Goal: Information Seeking & Learning: Learn about a topic

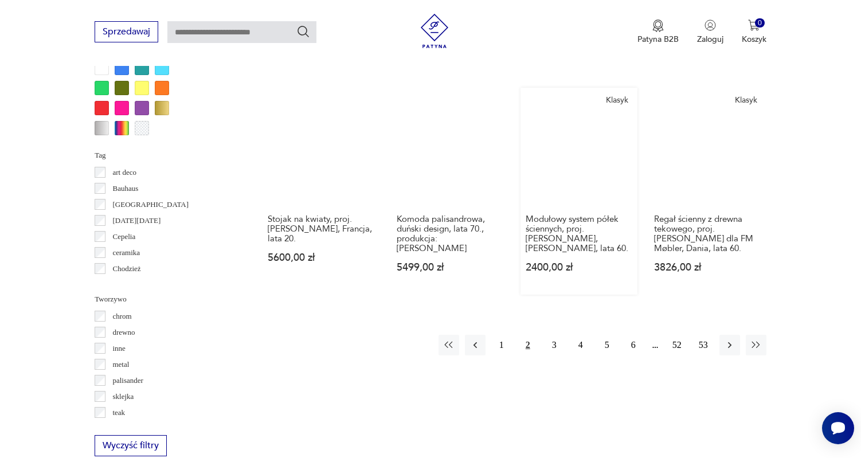
scroll to position [1153, 0]
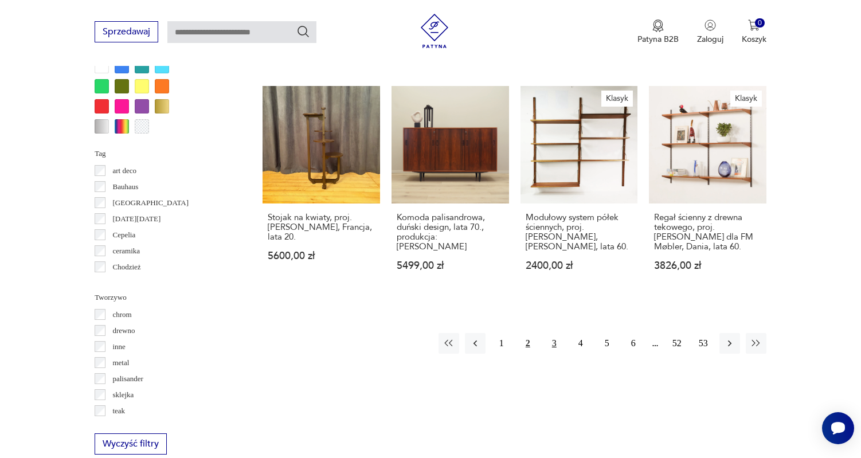
click at [553, 333] on button "3" at bounding box center [554, 343] width 21 height 21
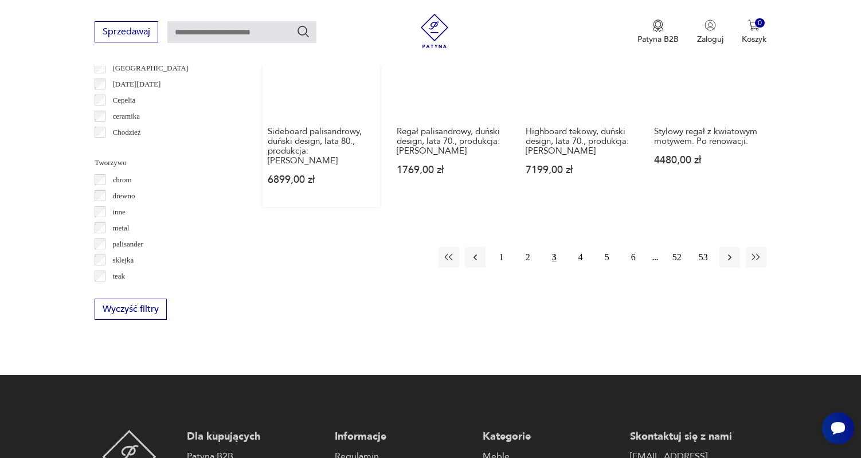
scroll to position [1311, 0]
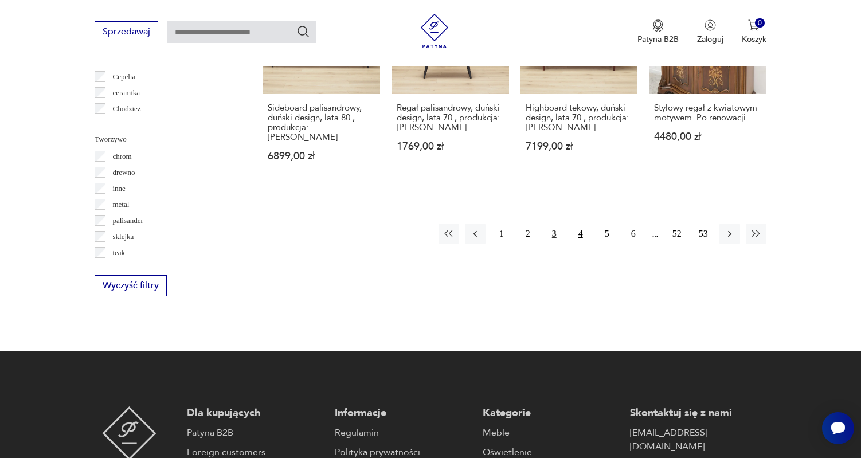
click at [581, 225] on button "4" at bounding box center [580, 233] width 21 height 21
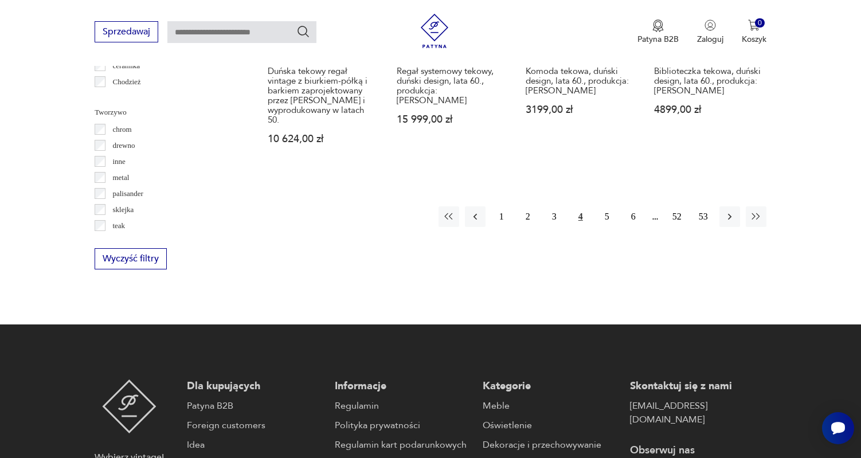
scroll to position [1340, 0]
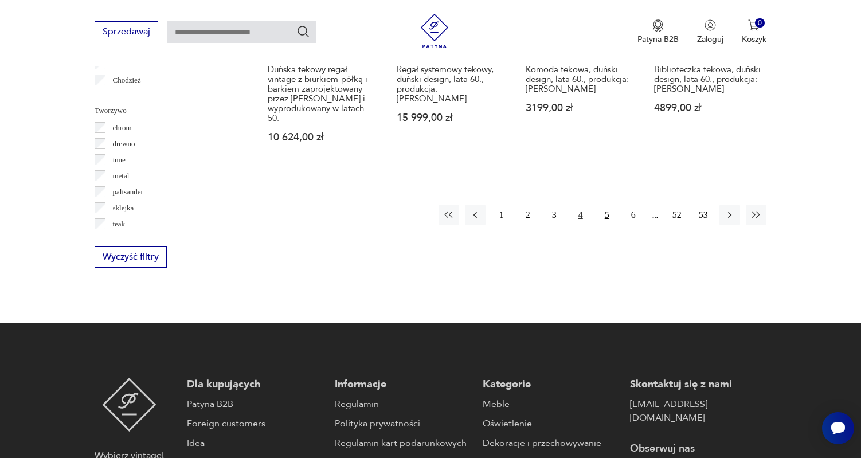
click at [610, 205] on button "5" at bounding box center [606, 215] width 21 height 21
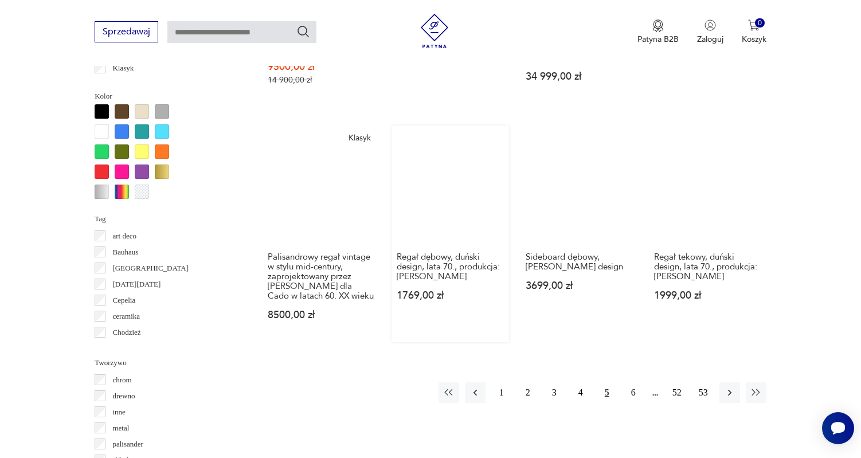
scroll to position [1094, 0]
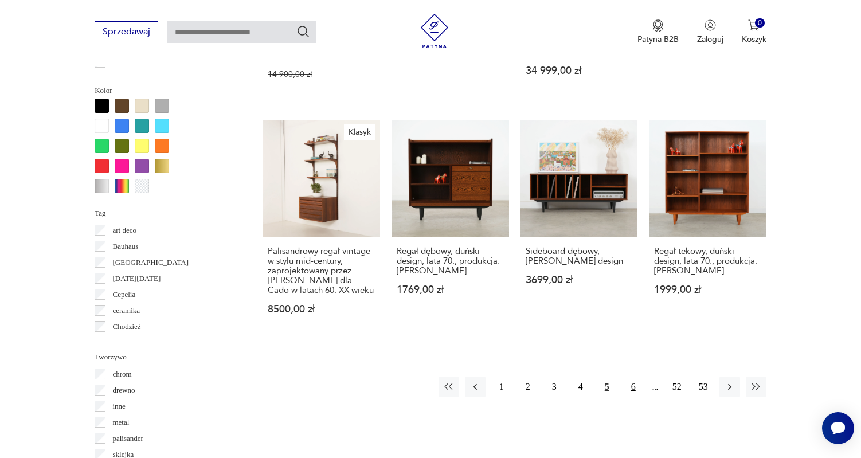
click at [632, 397] on button "6" at bounding box center [633, 386] width 21 height 21
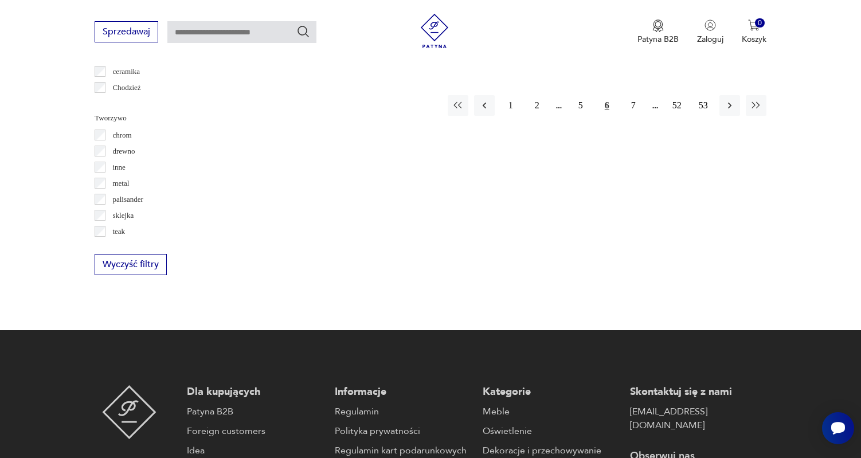
scroll to position [1221, 0]
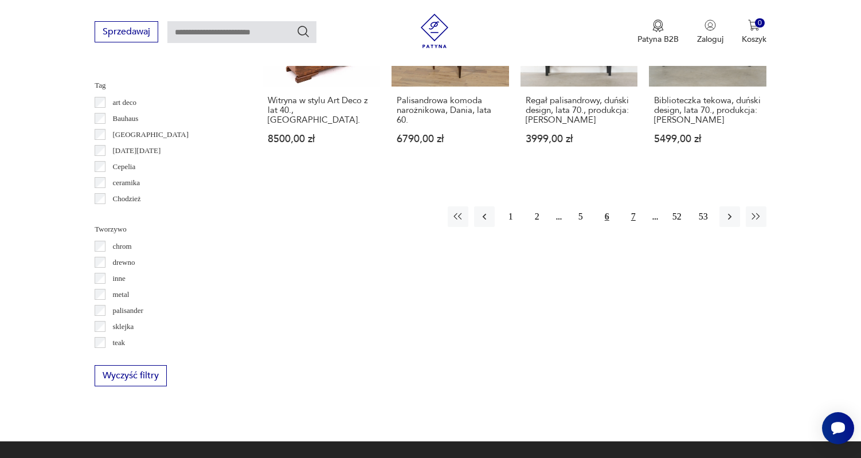
click at [635, 225] on button "7" at bounding box center [633, 216] width 21 height 21
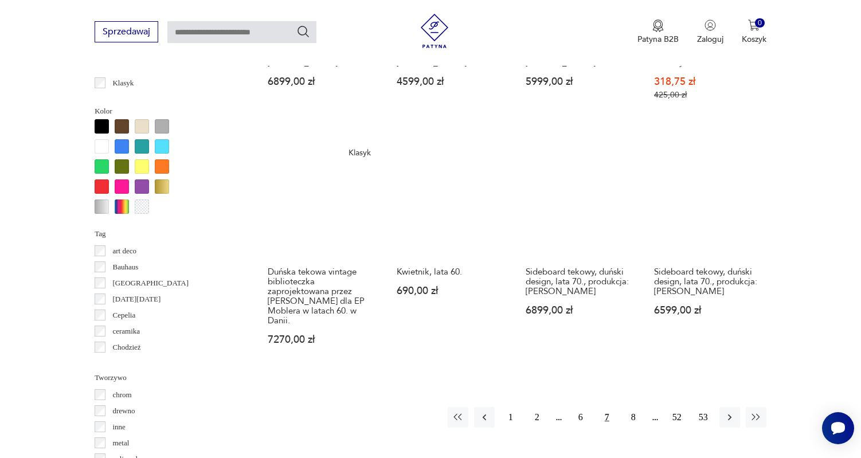
scroll to position [1082, 0]
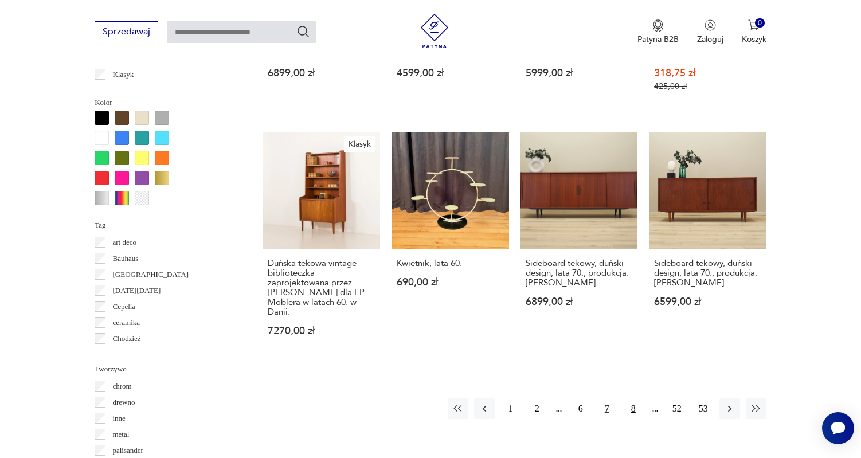
click at [633, 398] on button "8" at bounding box center [633, 408] width 21 height 21
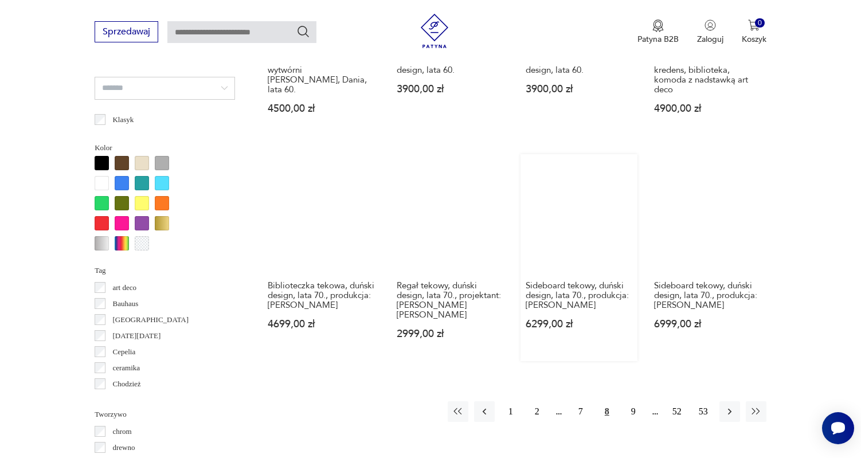
scroll to position [1046, 0]
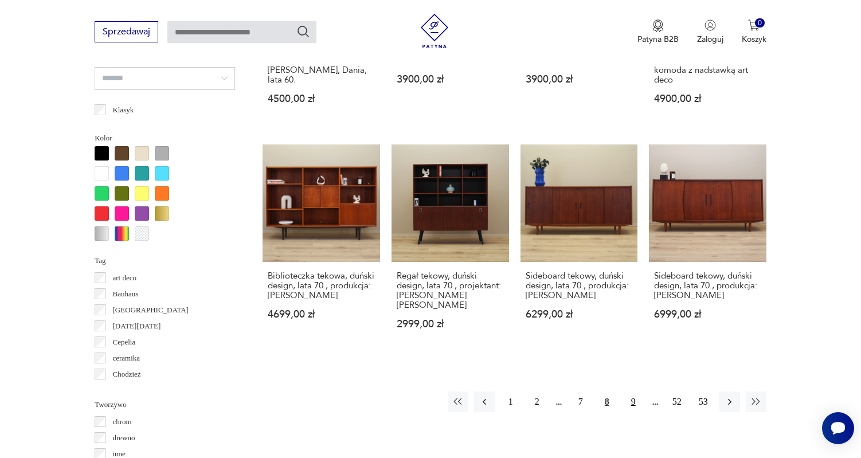
click at [632, 398] on button "9" at bounding box center [633, 401] width 21 height 21
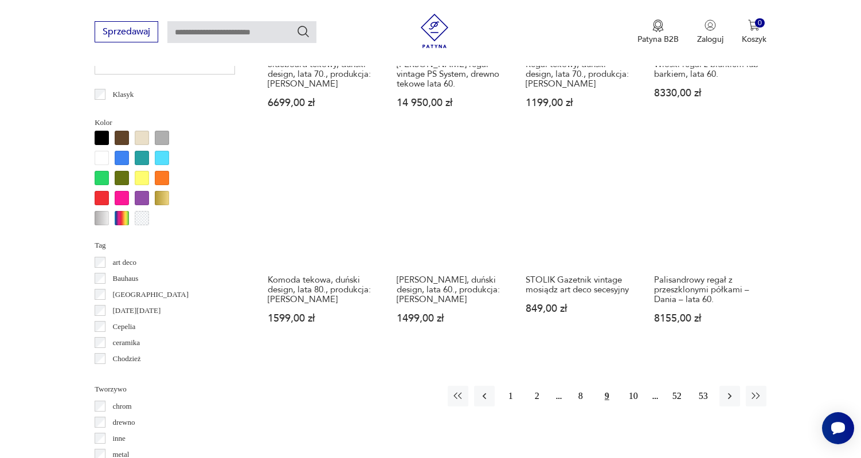
scroll to position [1069, 0]
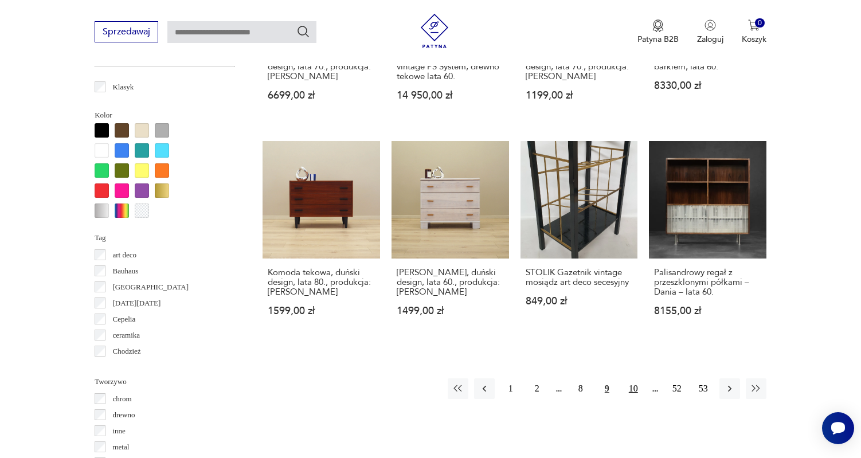
click at [631, 388] on button "10" at bounding box center [633, 388] width 21 height 21
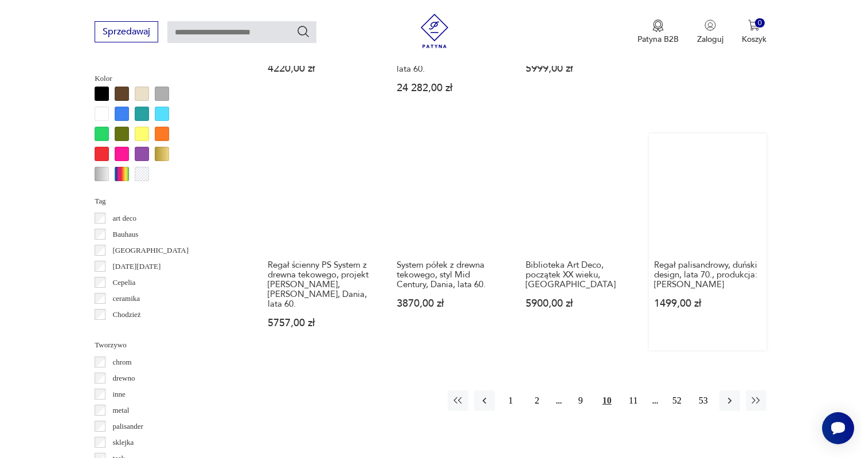
scroll to position [1111, 0]
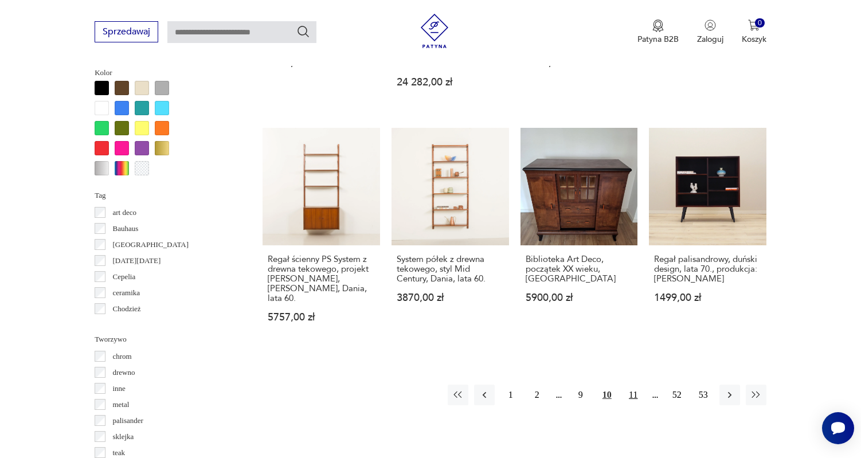
click at [633, 384] on button "11" at bounding box center [633, 394] width 21 height 21
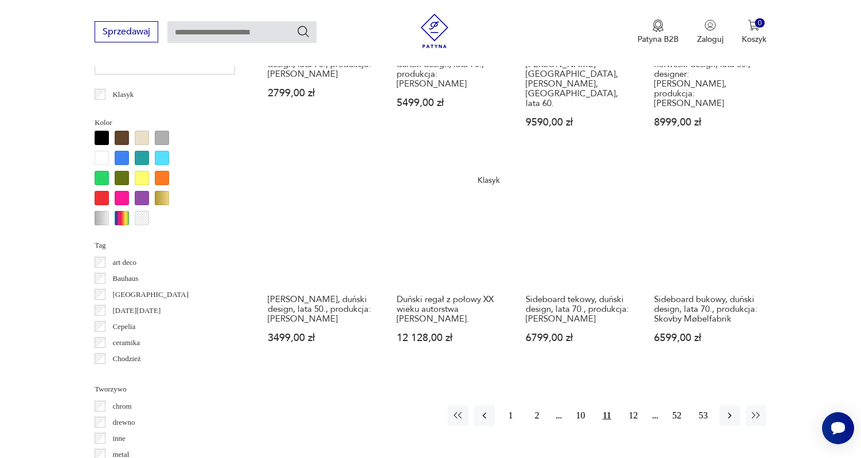
scroll to position [1067, 0]
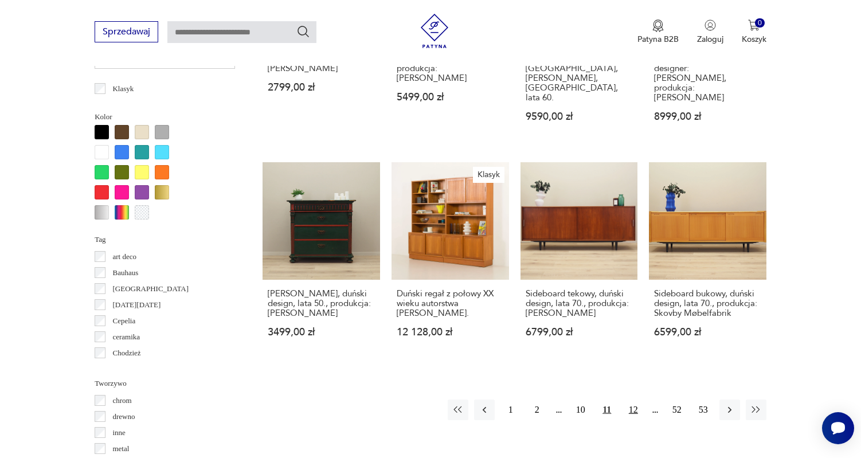
click at [637, 399] on button "12" at bounding box center [633, 409] width 21 height 21
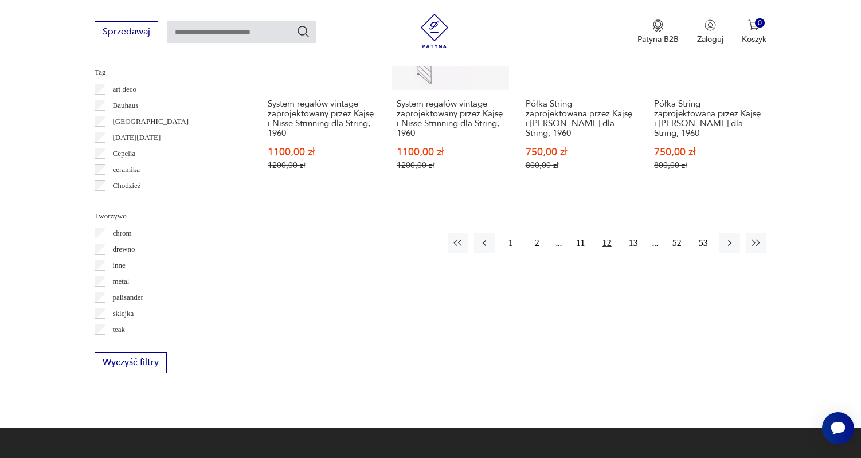
scroll to position [1305, 0]
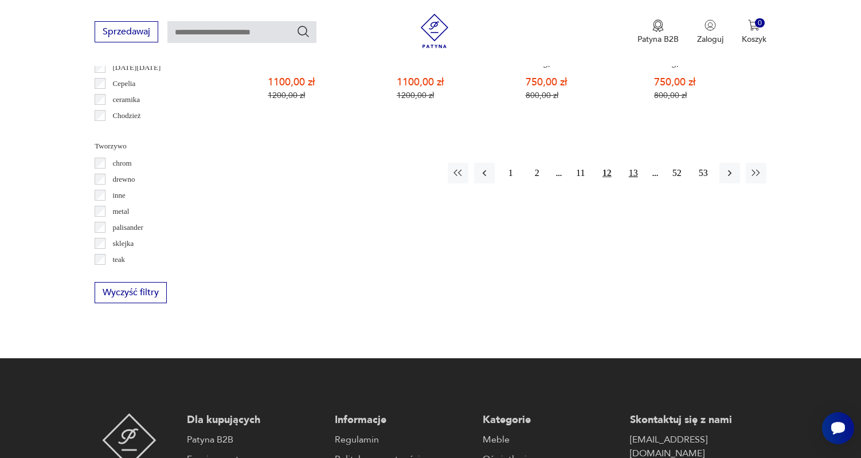
click at [635, 183] on button "13" at bounding box center [633, 173] width 21 height 21
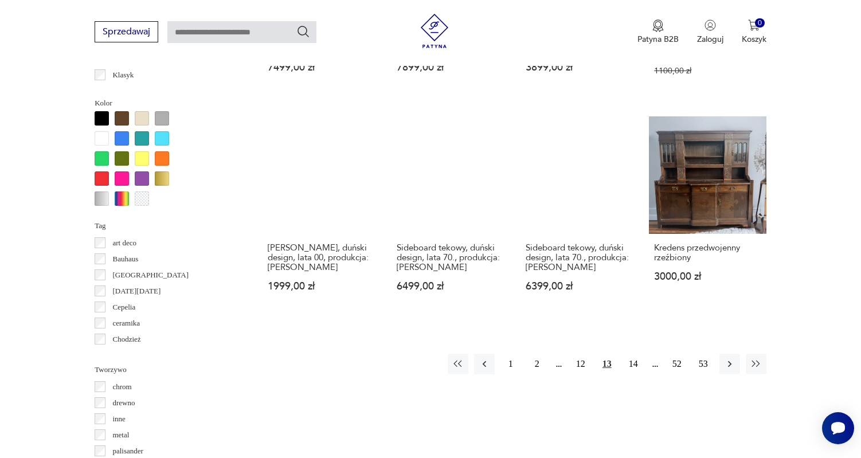
scroll to position [1083, 0]
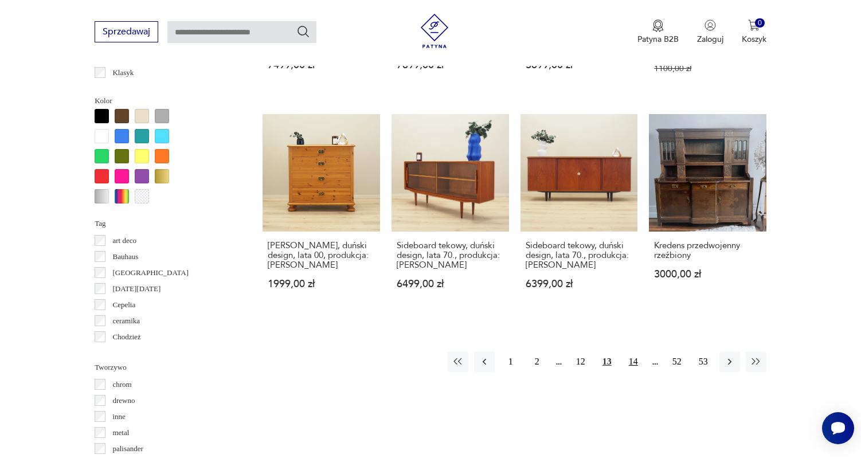
click at [632, 371] on button "14" at bounding box center [633, 361] width 21 height 21
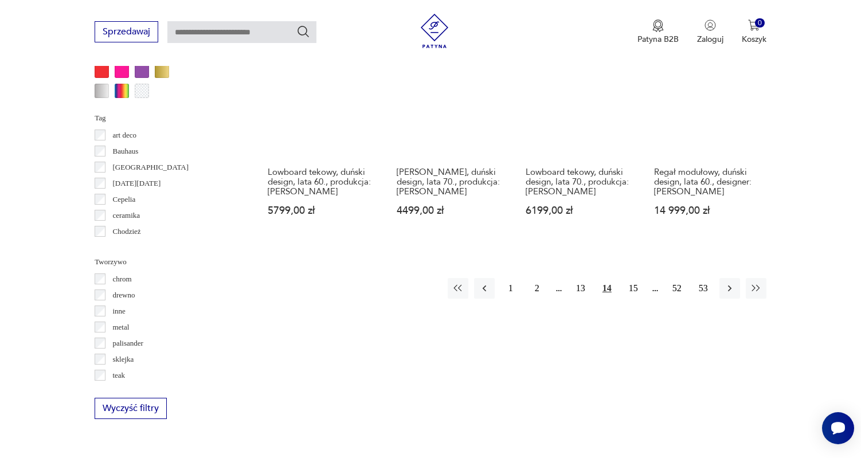
scroll to position [1284, 0]
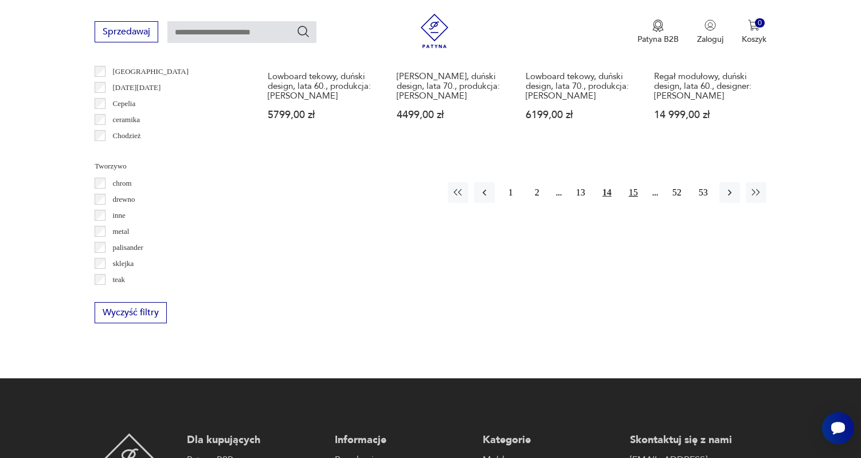
click at [637, 184] on button "15" at bounding box center [633, 192] width 21 height 21
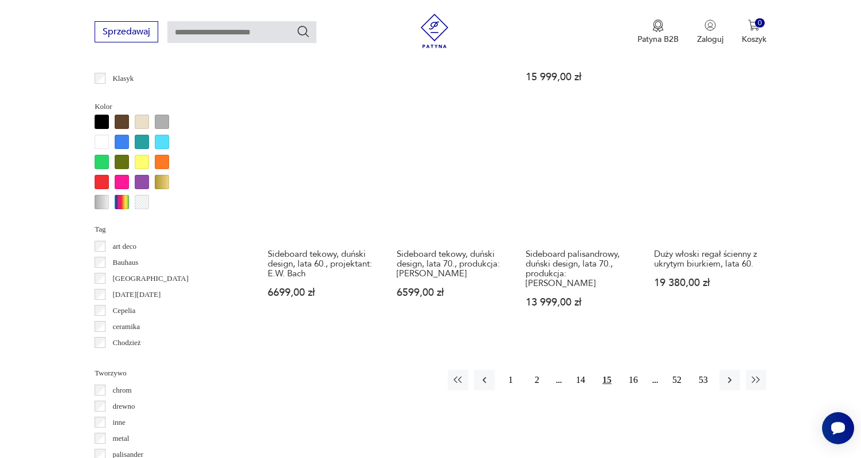
scroll to position [1079, 0]
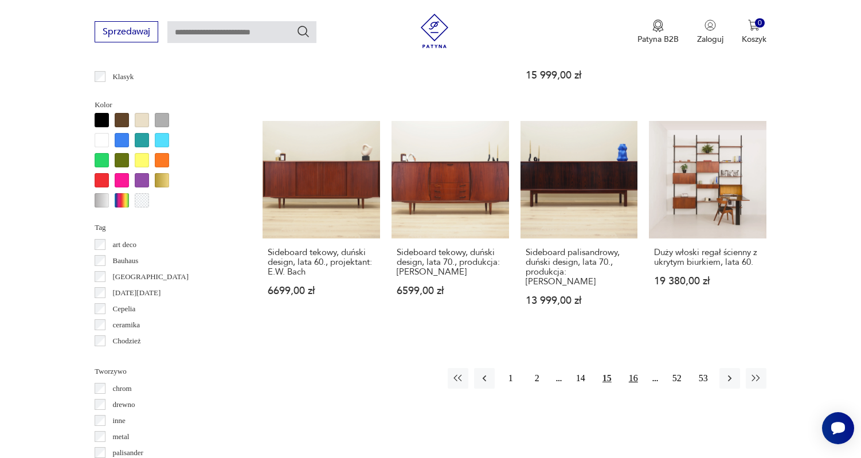
click at [637, 375] on button "16" at bounding box center [633, 378] width 21 height 21
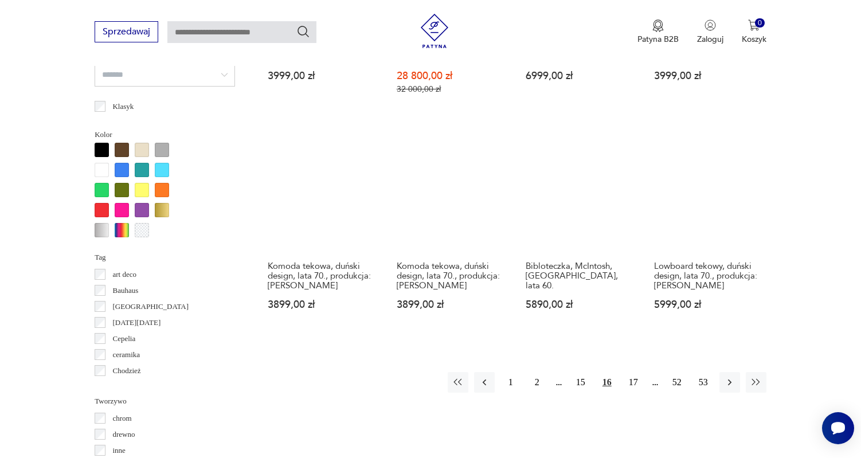
scroll to position [1064, 0]
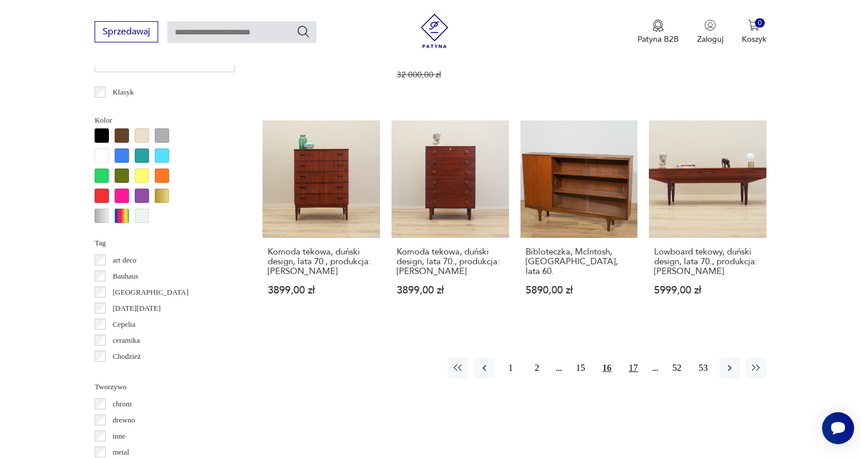
click at [631, 378] on button "17" at bounding box center [633, 368] width 21 height 21
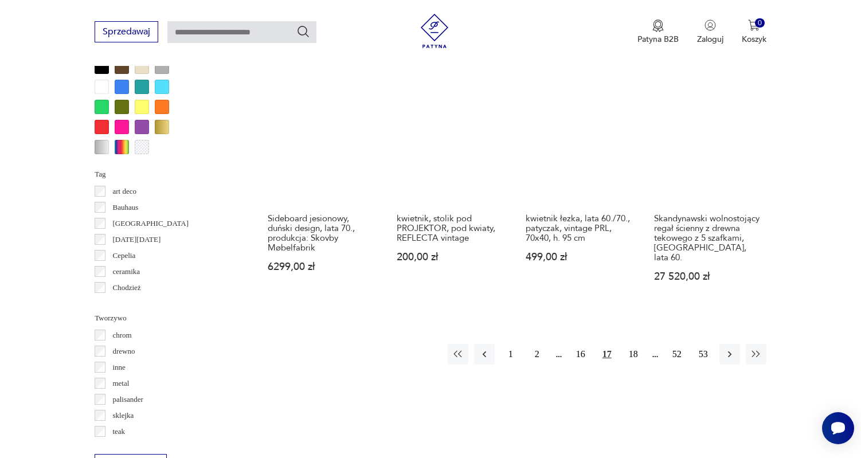
scroll to position [1152, 0]
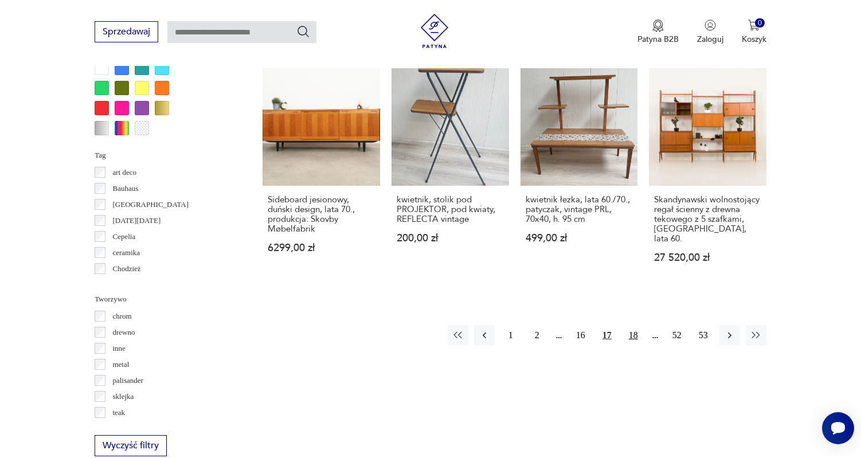
click at [634, 325] on button "18" at bounding box center [633, 335] width 21 height 21
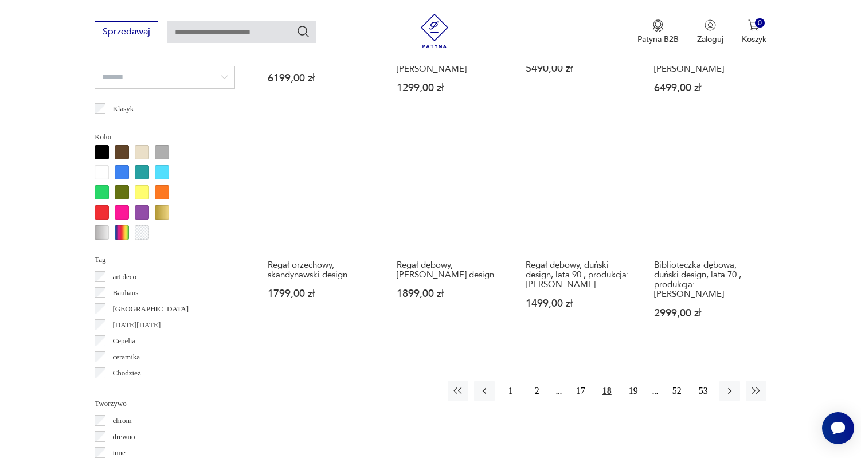
scroll to position [1052, 0]
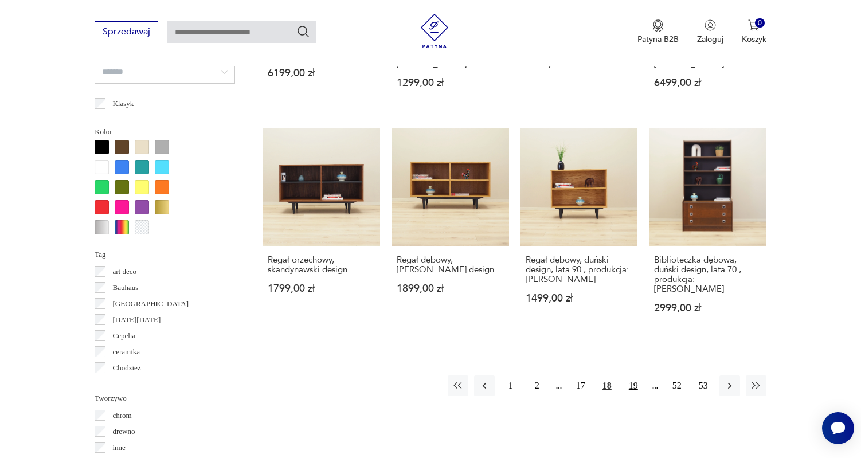
click at [633, 386] on button "19" at bounding box center [633, 385] width 21 height 21
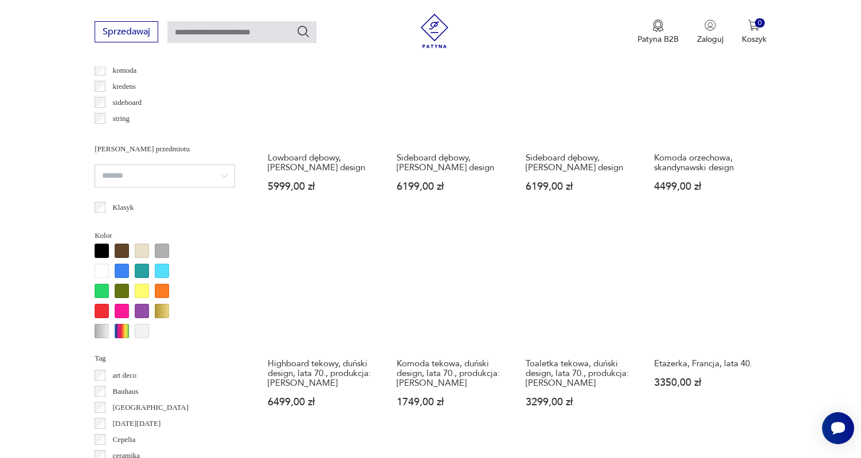
scroll to position [1045, 0]
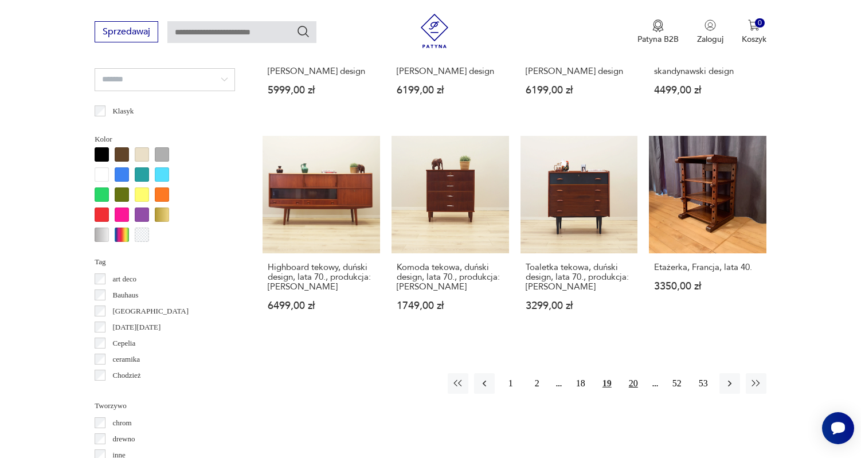
click at [634, 391] on button "20" at bounding box center [633, 383] width 21 height 21
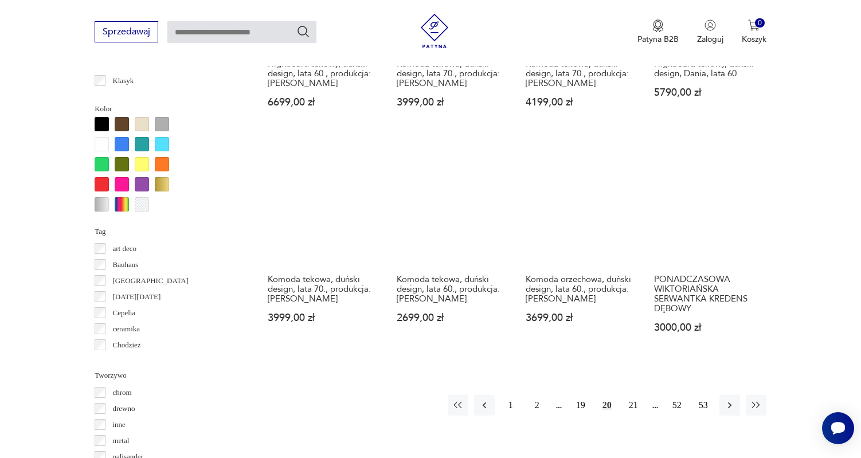
scroll to position [1192, 0]
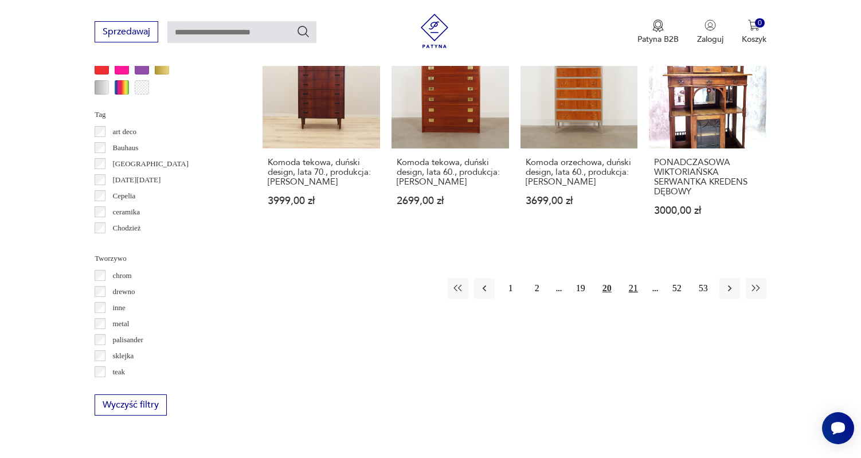
click at [633, 286] on button "21" at bounding box center [633, 288] width 21 height 21
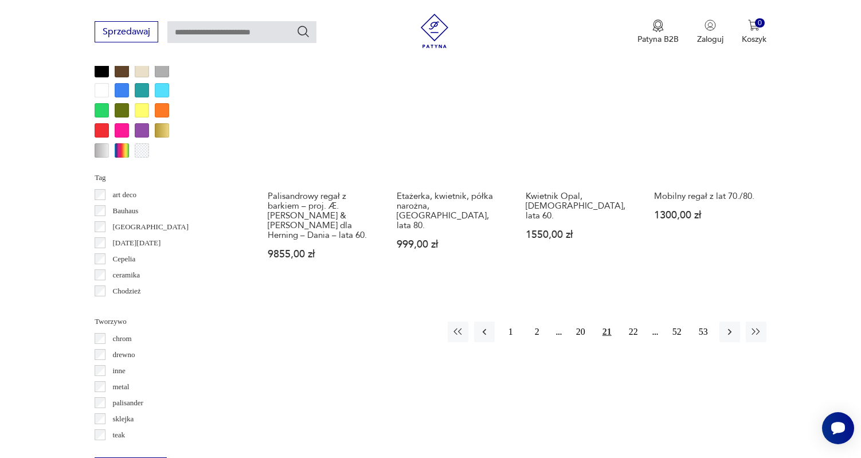
scroll to position [1122, 0]
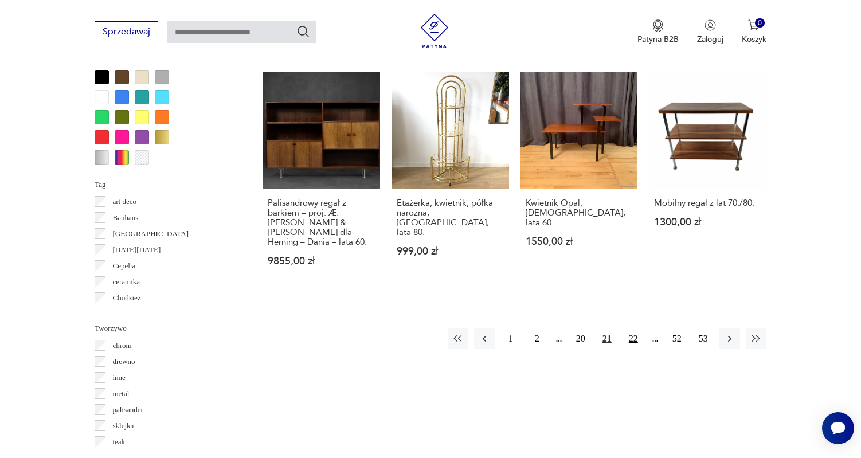
click at [631, 328] on button "22" at bounding box center [633, 338] width 21 height 21
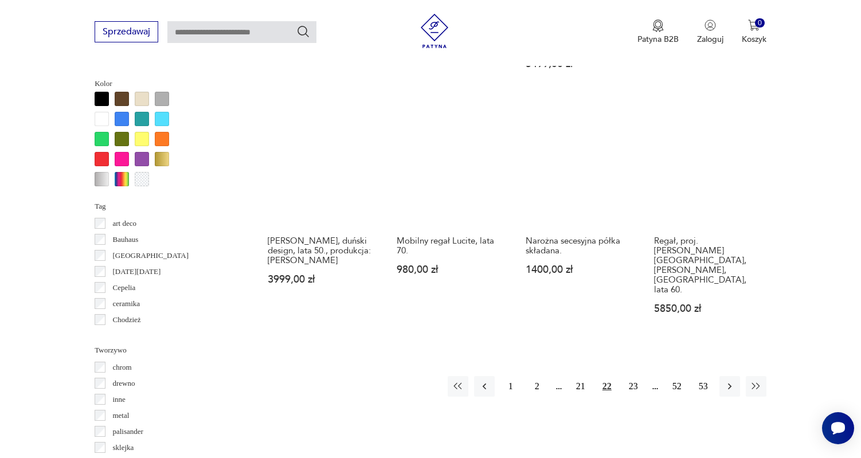
scroll to position [1101, 0]
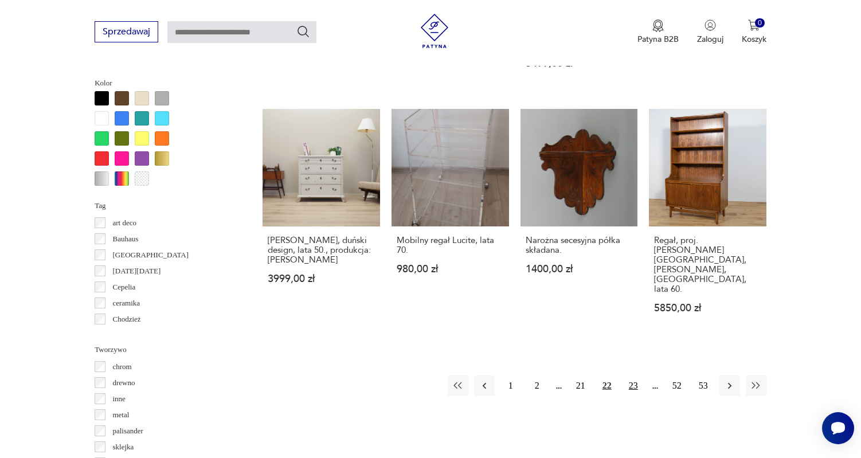
click at [633, 375] on button "23" at bounding box center [633, 385] width 21 height 21
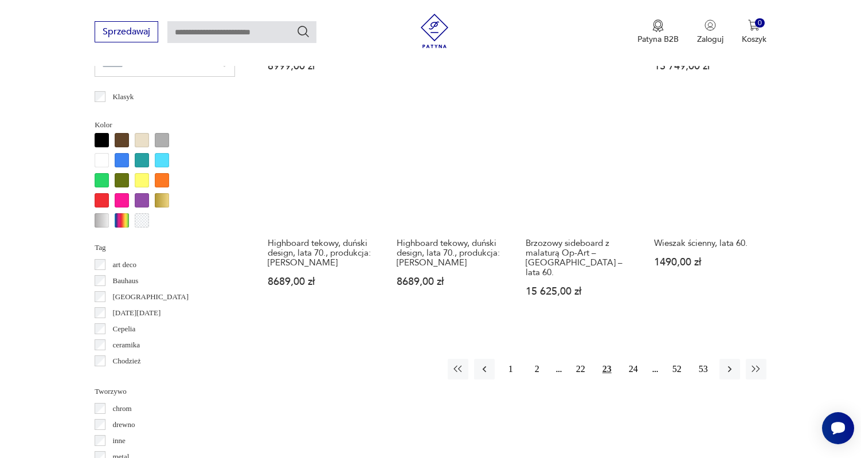
scroll to position [1062, 0]
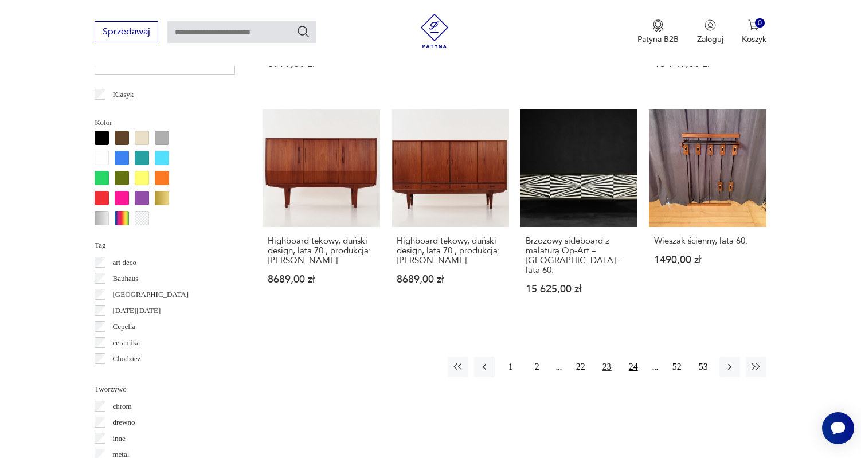
click at [631, 377] on button "24" at bounding box center [633, 366] width 21 height 21
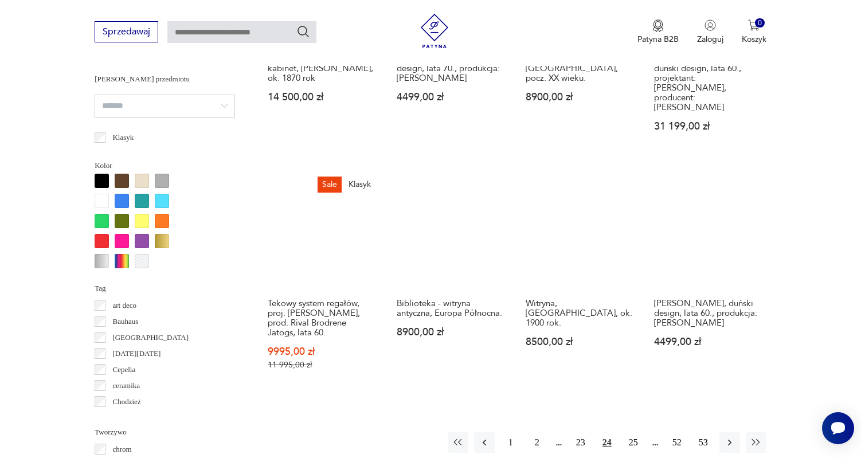
scroll to position [1089, 0]
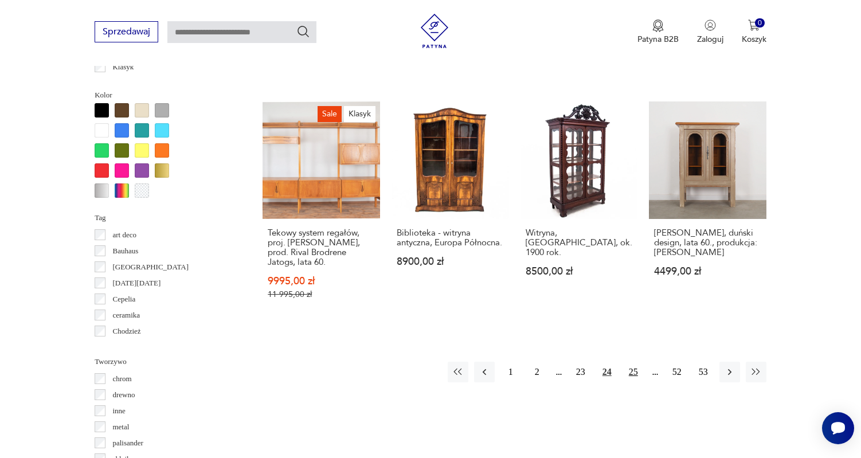
click at [633, 369] on button "25" at bounding box center [633, 372] width 21 height 21
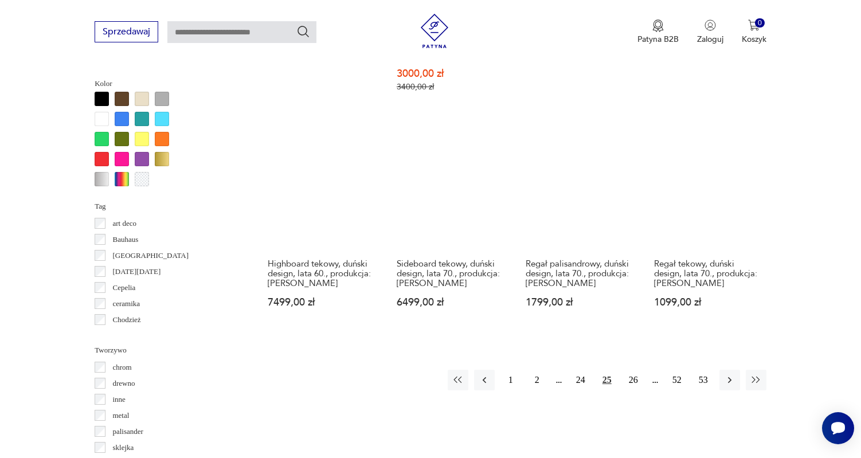
scroll to position [1157, 0]
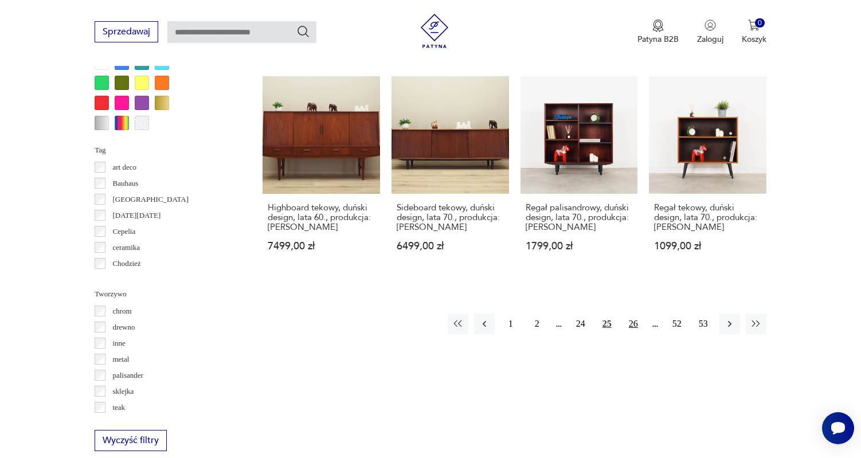
click at [635, 313] on button "26" at bounding box center [633, 323] width 21 height 21
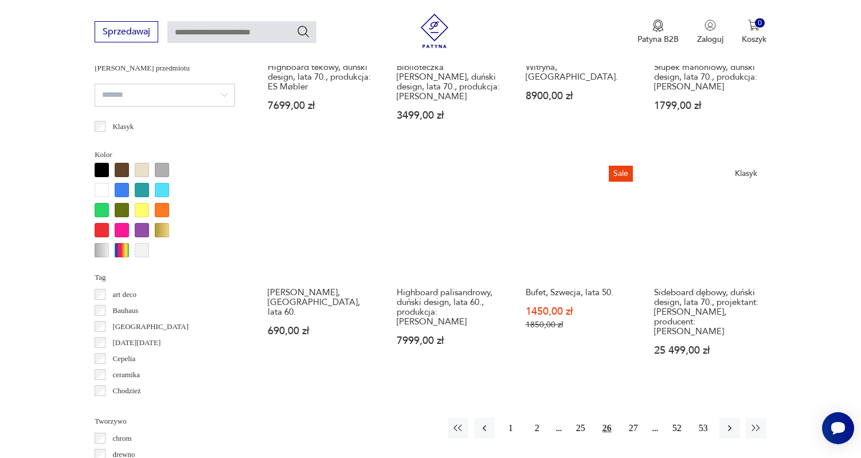
scroll to position [1063, 0]
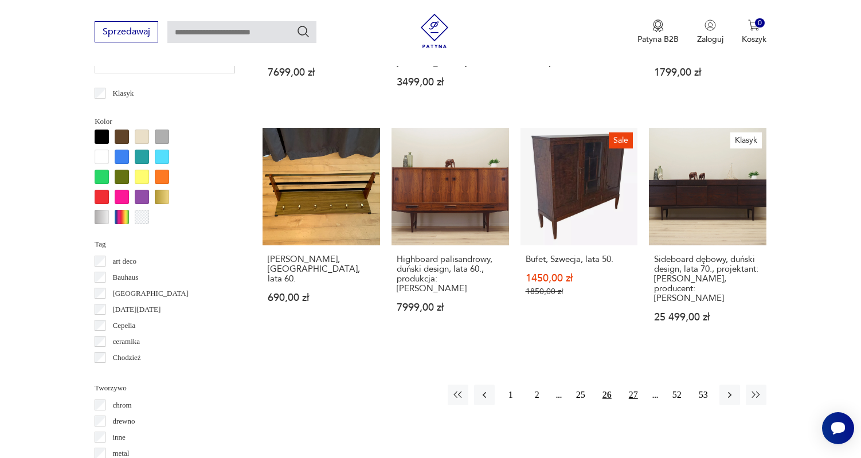
click at [632, 394] on button "27" at bounding box center [633, 394] width 21 height 21
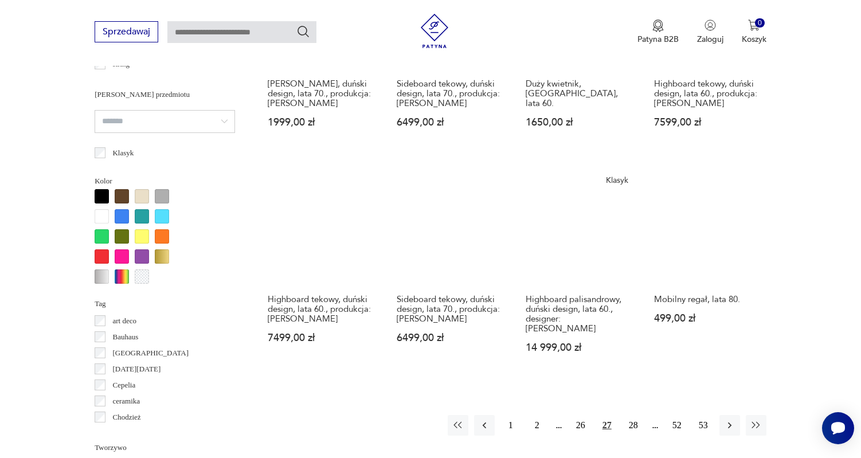
scroll to position [1019, 0]
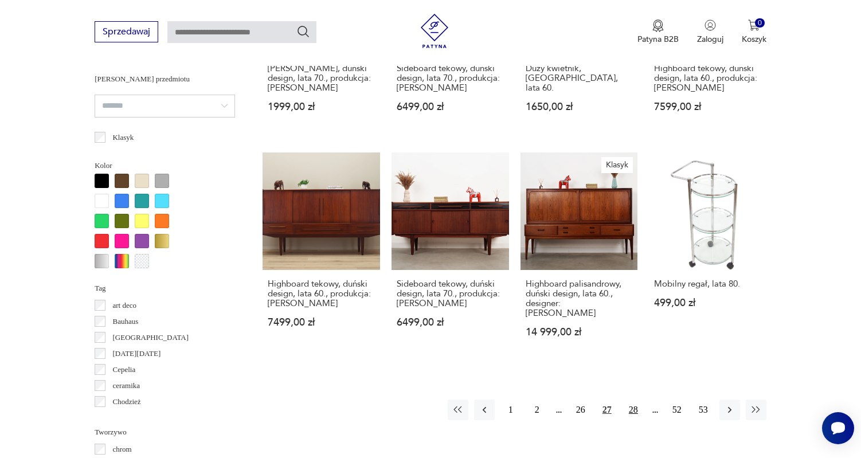
click at [633, 419] on button "28" at bounding box center [633, 409] width 21 height 21
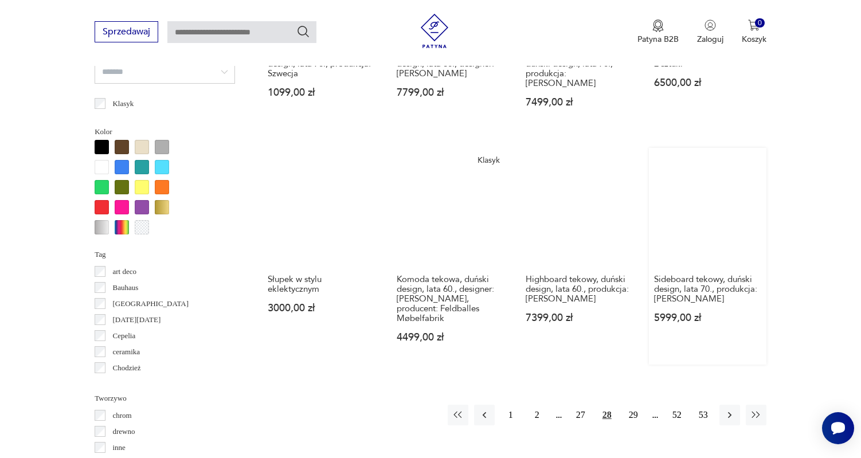
scroll to position [1096, 0]
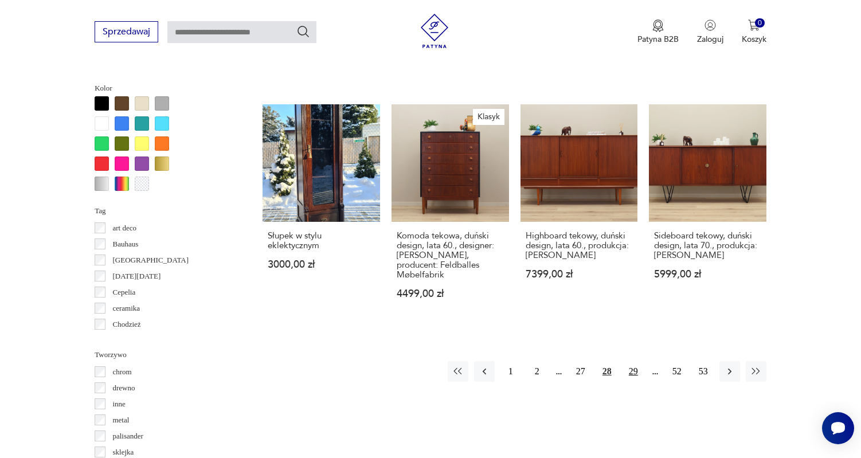
click at [633, 363] on button "29" at bounding box center [633, 371] width 21 height 21
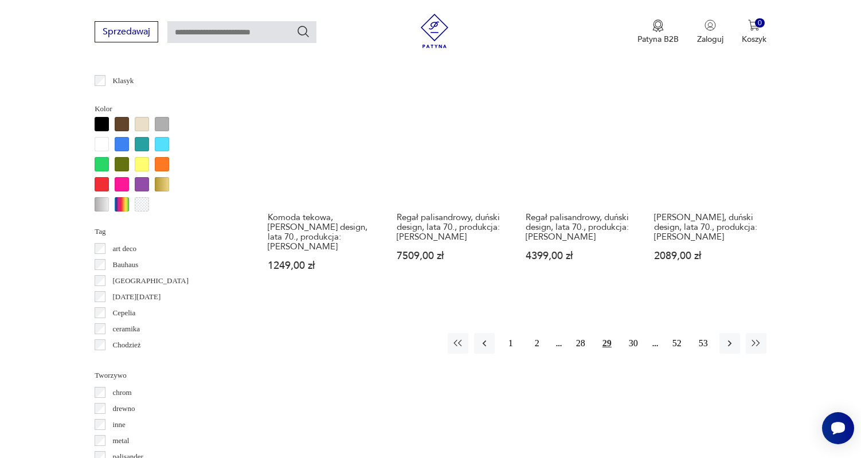
scroll to position [1090, 0]
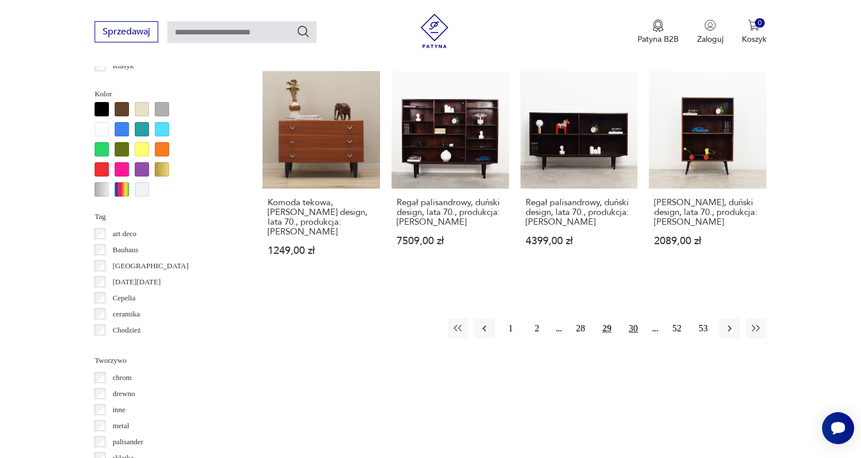
click at [633, 339] on button "30" at bounding box center [633, 328] width 21 height 21
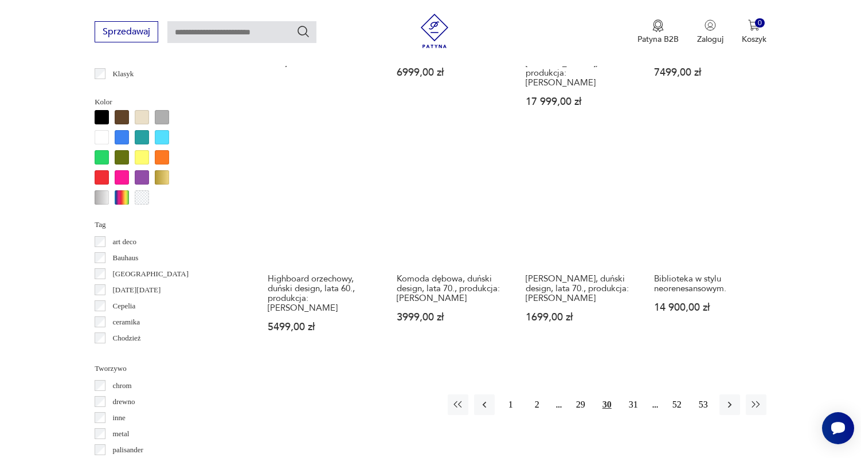
scroll to position [1085, 0]
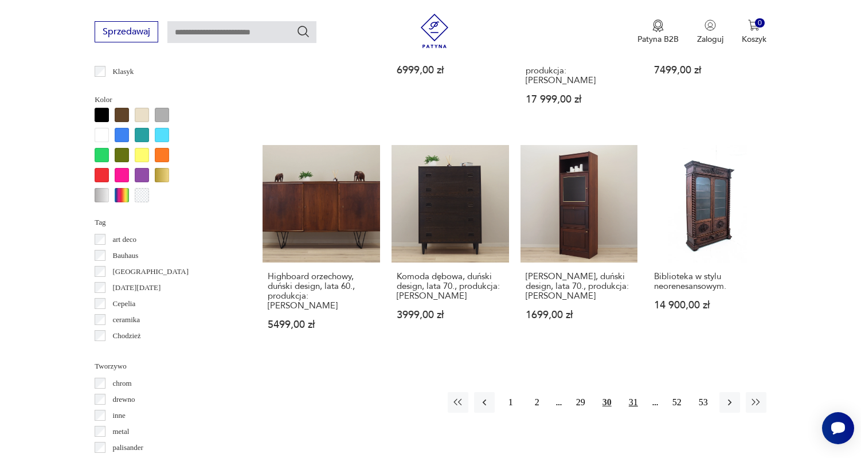
click at [633, 392] on button "31" at bounding box center [633, 402] width 21 height 21
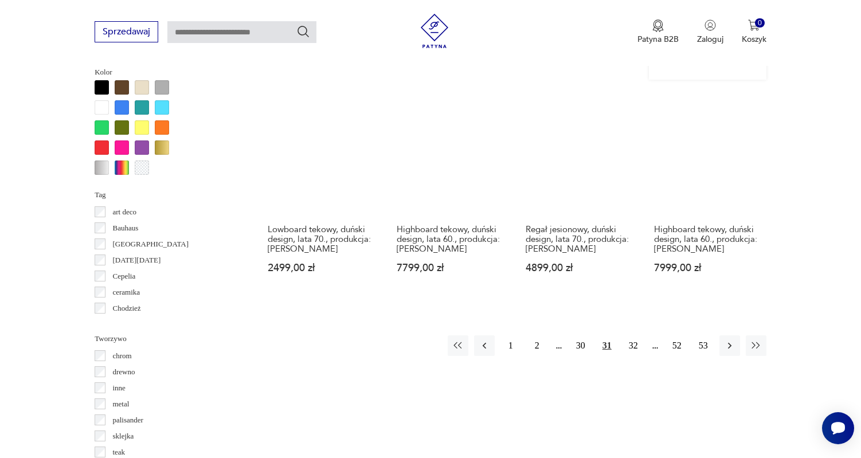
scroll to position [1148, 0]
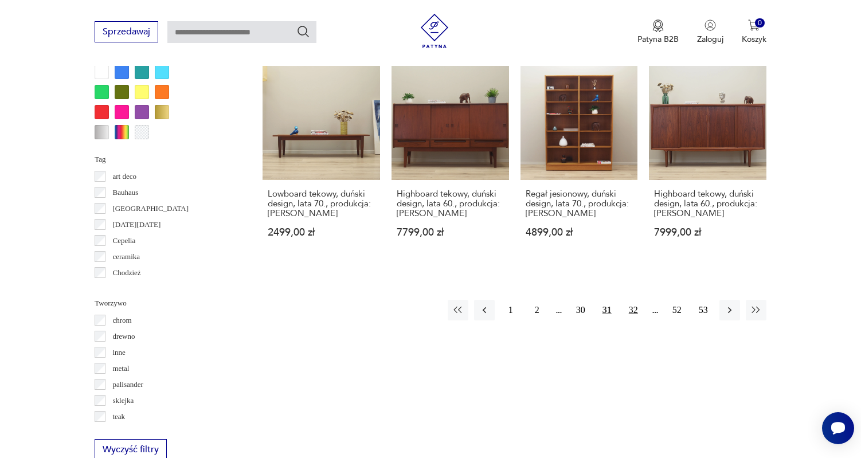
click at [637, 300] on button "32" at bounding box center [633, 310] width 21 height 21
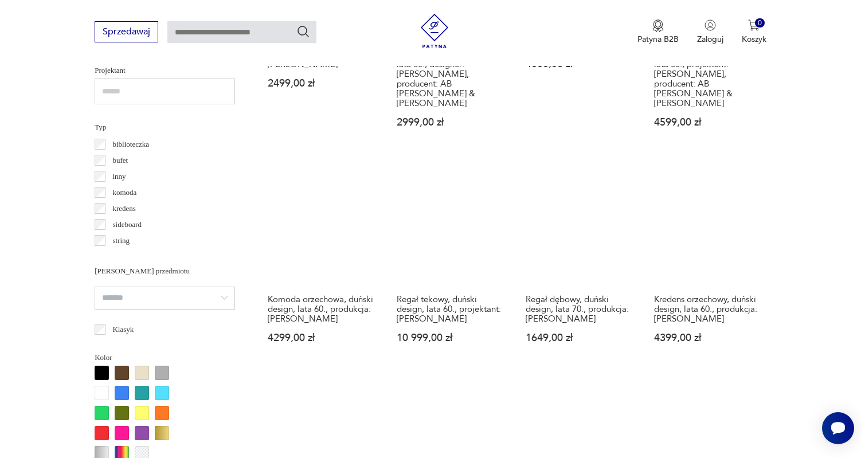
scroll to position [830, 0]
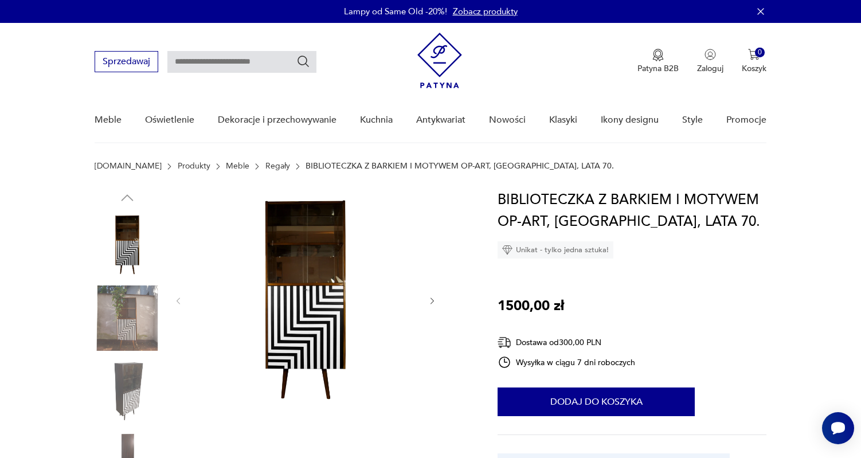
click at [430, 299] on icon "button" at bounding box center [432, 301] width 10 height 10
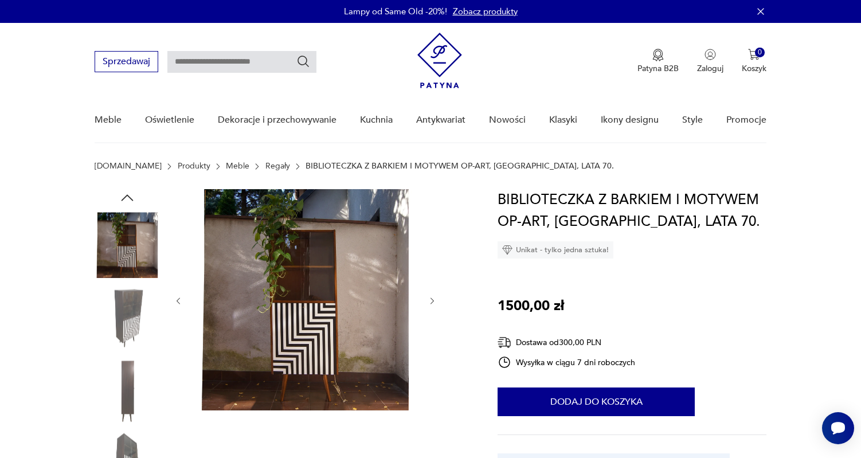
click at [431, 296] on icon "button" at bounding box center [432, 301] width 10 height 10
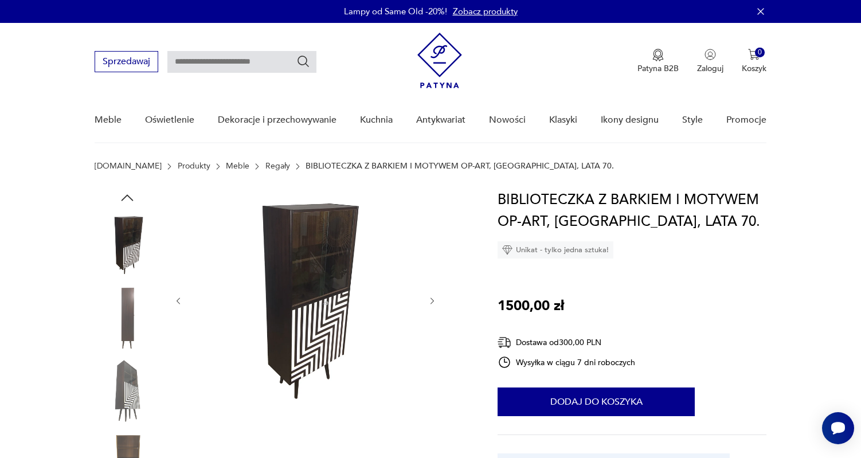
click at [431, 296] on icon "button" at bounding box center [432, 301] width 10 height 10
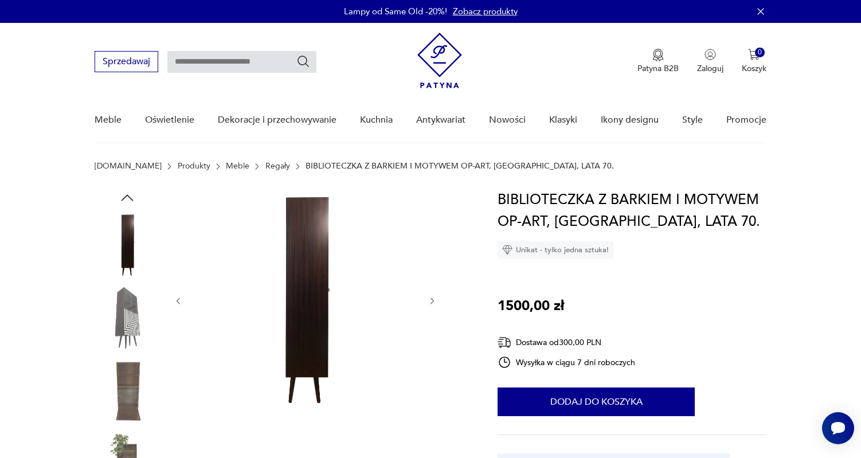
click at [431, 296] on icon "button" at bounding box center [432, 301] width 10 height 10
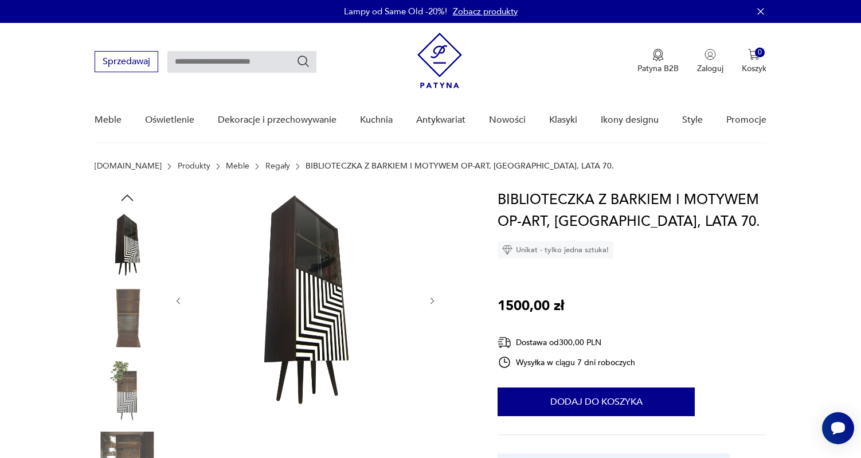
click at [431, 296] on icon "button" at bounding box center [432, 301] width 10 height 10
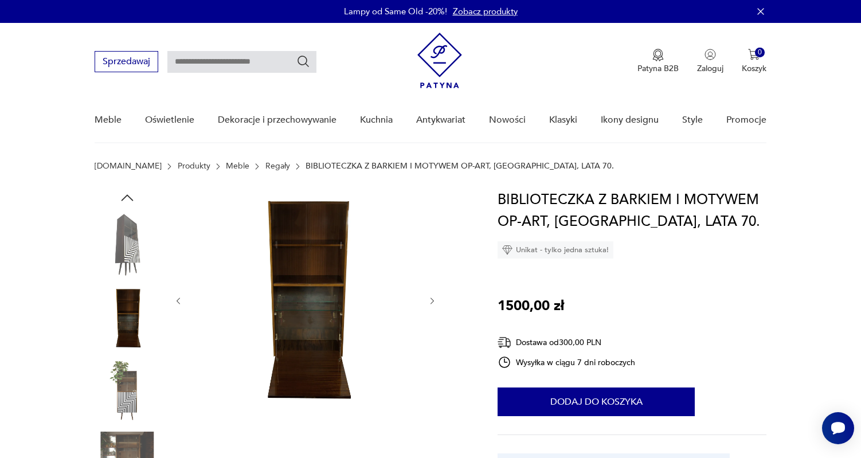
click at [431, 296] on icon "button" at bounding box center [432, 301] width 10 height 10
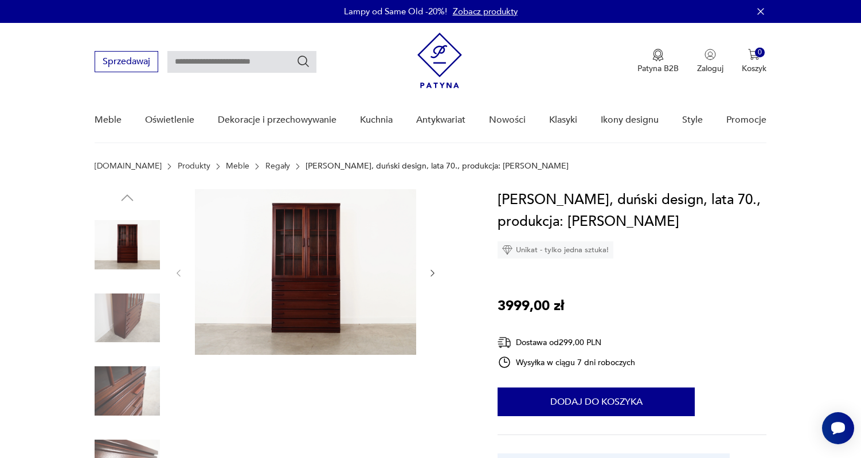
click at [432, 269] on icon "button" at bounding box center [432, 273] width 10 height 10
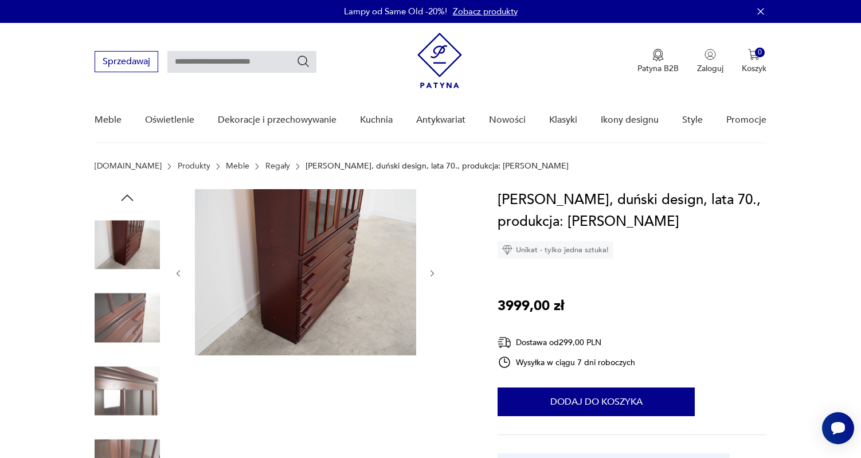
click at [431, 269] on icon "button" at bounding box center [432, 274] width 10 height 10
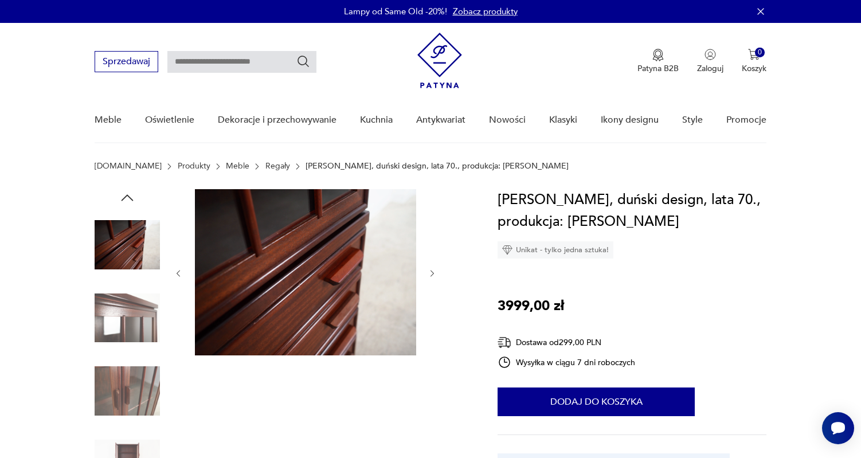
click at [431, 269] on icon "button" at bounding box center [432, 274] width 10 height 10
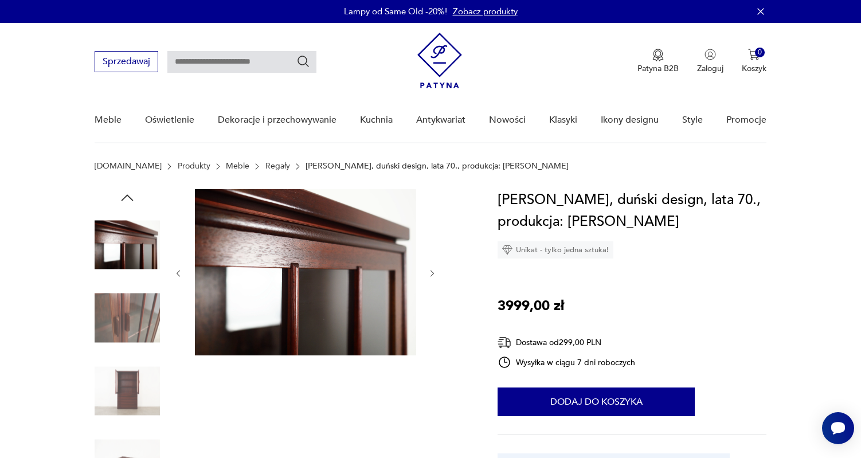
click at [431, 269] on icon "button" at bounding box center [432, 274] width 10 height 10
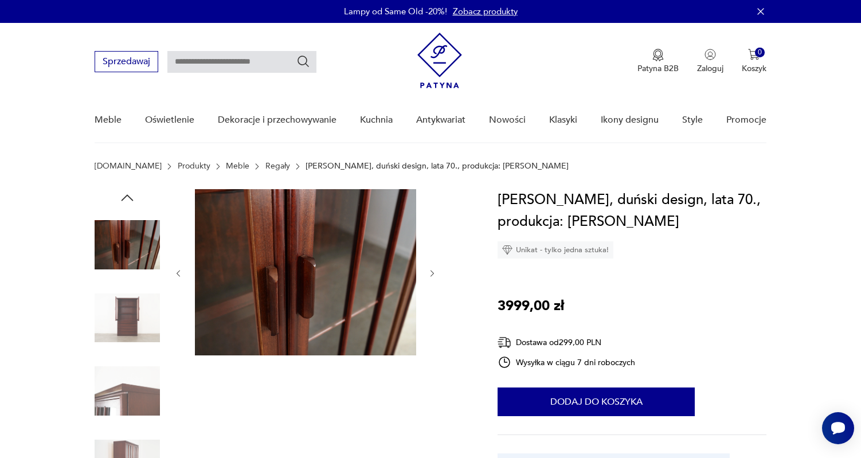
click at [432, 269] on icon "button" at bounding box center [432, 274] width 10 height 10
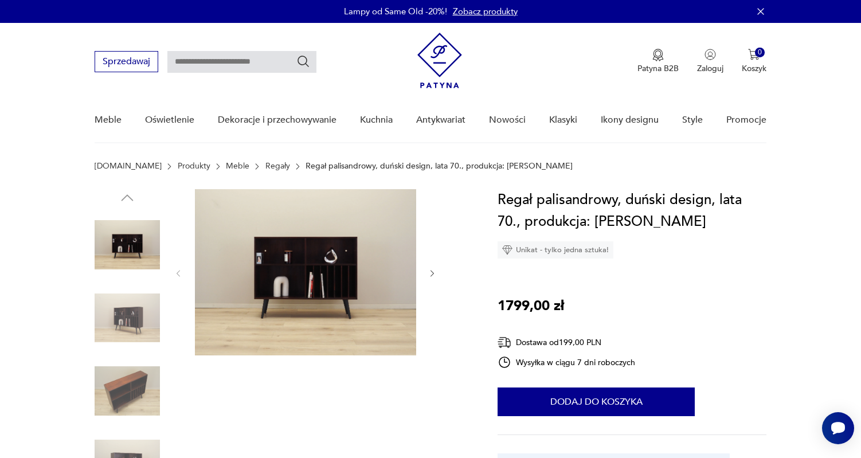
click at [433, 270] on icon "button" at bounding box center [432, 274] width 10 height 10
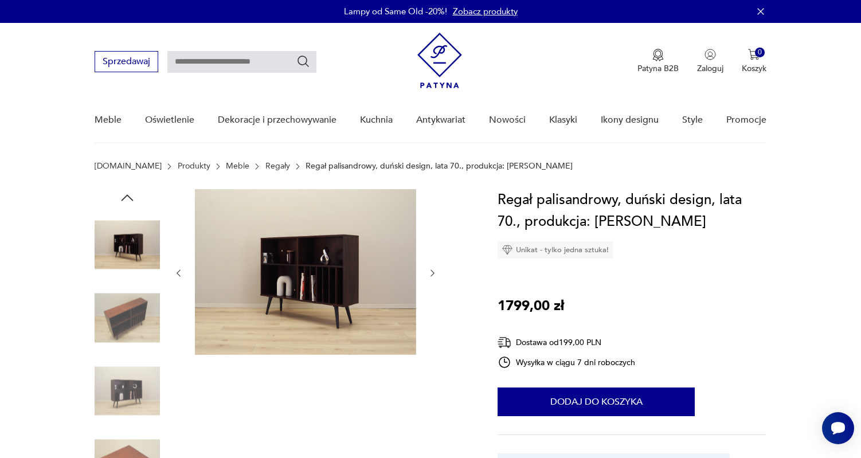
click at [433, 270] on icon "button" at bounding box center [432, 273] width 10 height 10
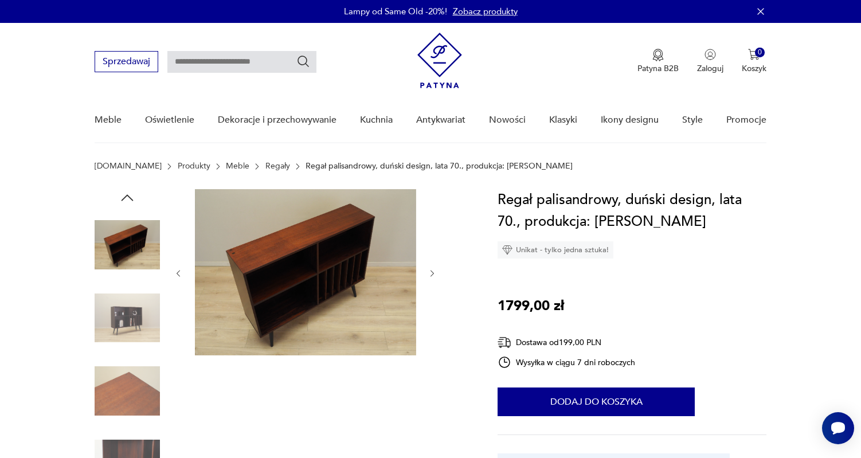
click at [433, 270] on icon "button" at bounding box center [432, 274] width 10 height 10
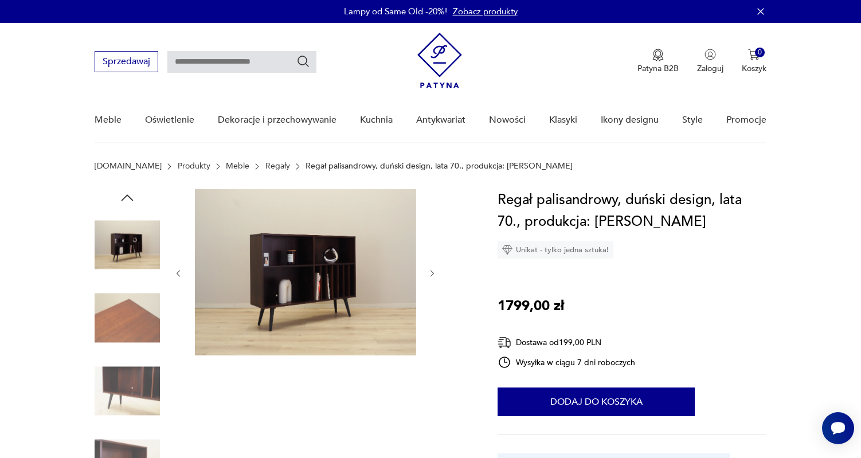
click at [433, 270] on icon "button" at bounding box center [432, 274] width 10 height 10
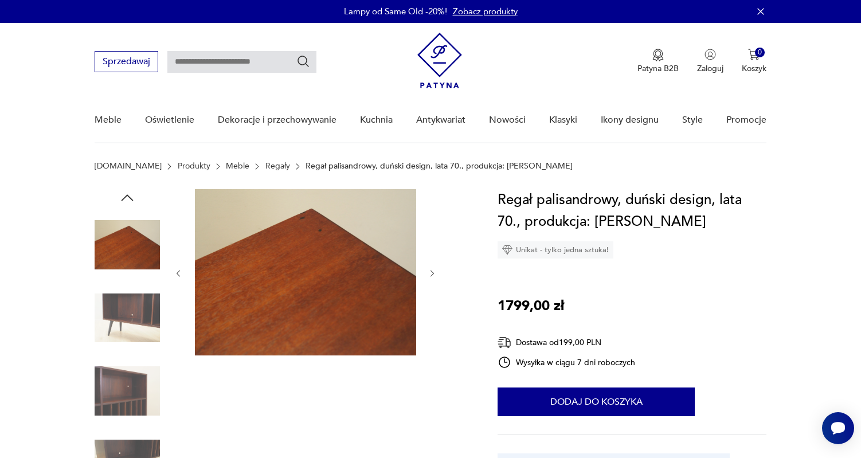
click at [433, 270] on icon "button" at bounding box center [432, 274] width 10 height 10
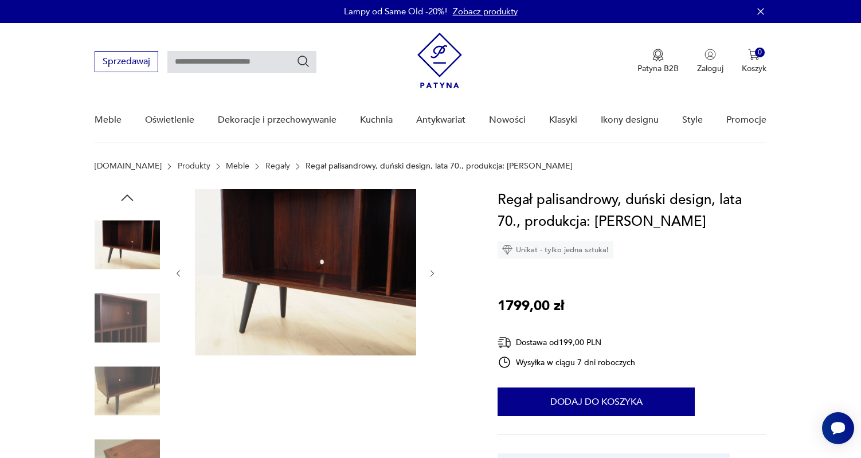
click at [433, 270] on icon "button" at bounding box center [432, 274] width 10 height 10
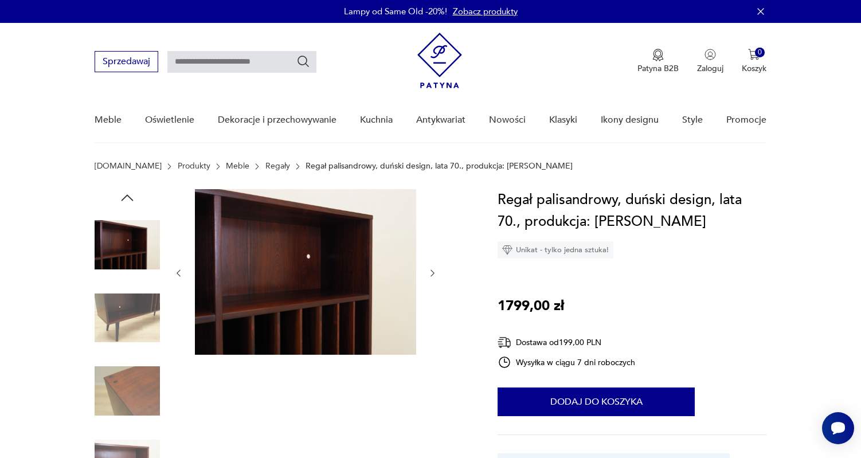
click at [434, 272] on icon "button" at bounding box center [432, 273] width 10 height 10
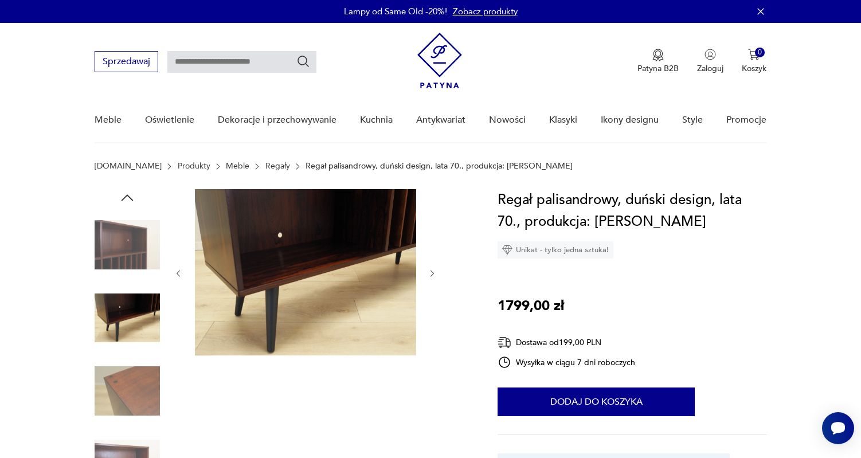
click at [434, 272] on icon "button" at bounding box center [432, 274] width 10 height 10
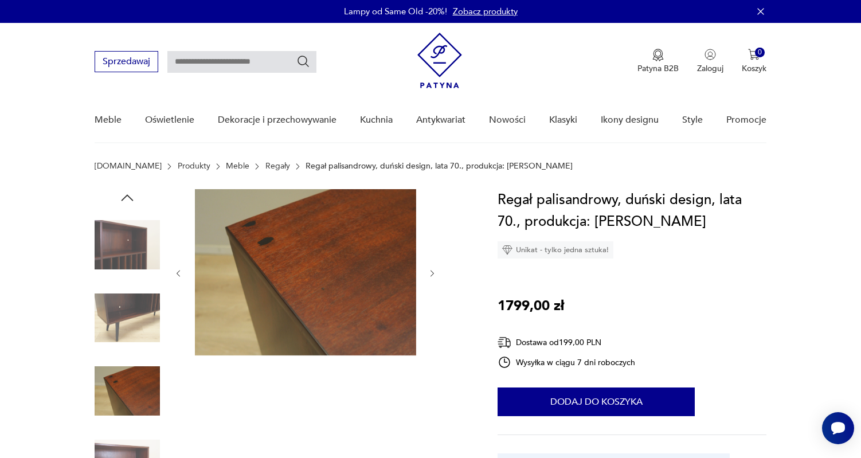
click at [434, 272] on icon "button" at bounding box center [432, 274] width 10 height 10
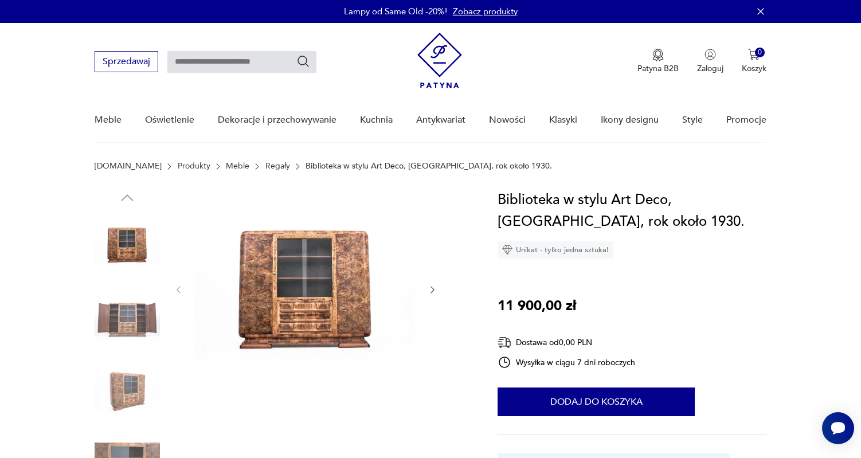
click at [433, 288] on icon "button" at bounding box center [432, 290] width 10 height 10
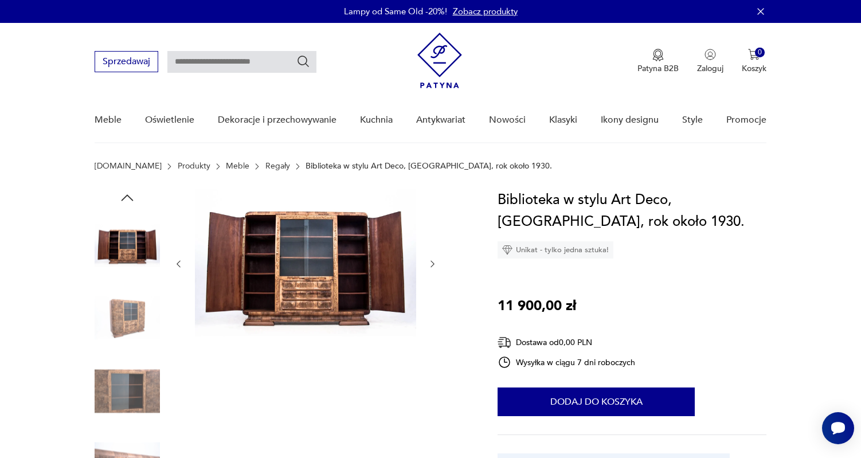
click at [433, 288] on div at bounding box center [306, 264] width 264 height 150
click at [434, 264] on icon "button" at bounding box center [432, 264] width 10 height 10
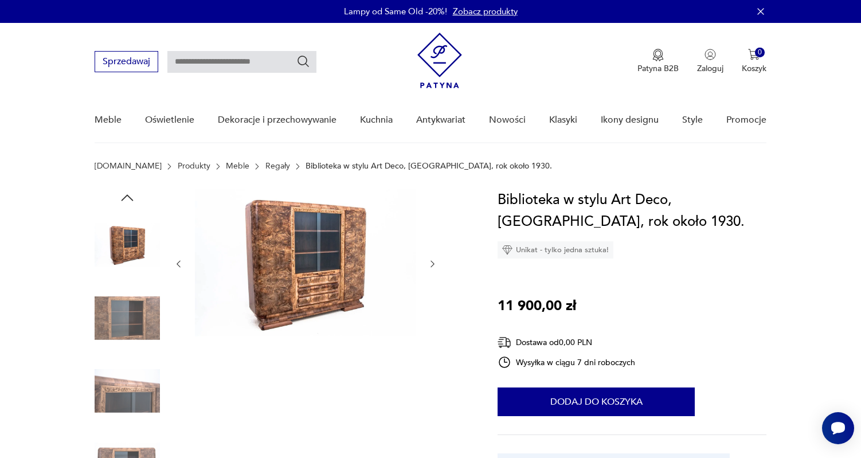
click at [434, 262] on icon "button" at bounding box center [432, 264] width 10 height 10
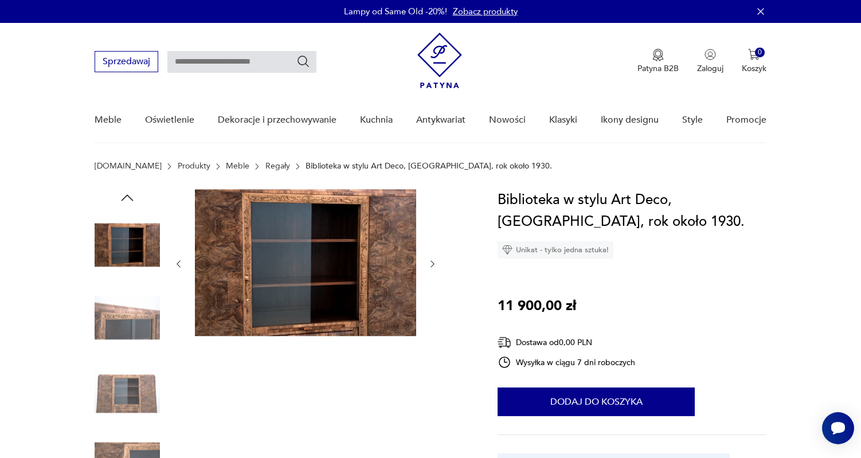
click at [433, 260] on icon "button" at bounding box center [432, 264] width 10 height 10
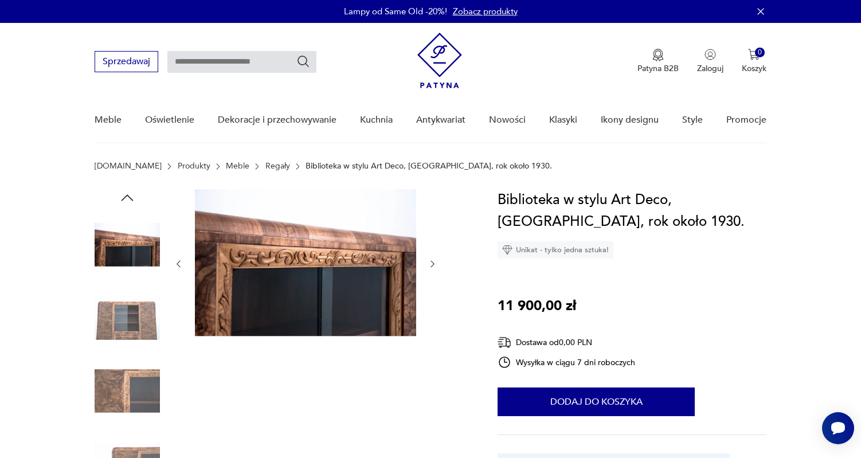
click at [433, 260] on icon "button" at bounding box center [432, 264] width 10 height 10
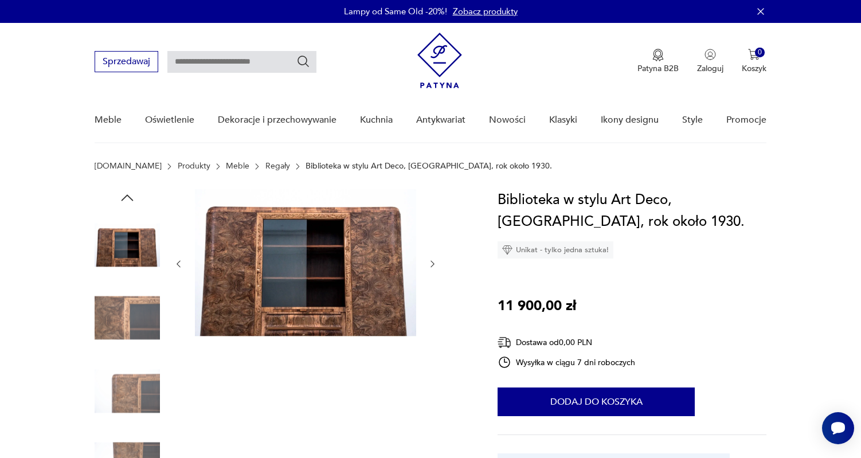
click at [433, 260] on icon "button" at bounding box center [432, 264] width 10 height 10
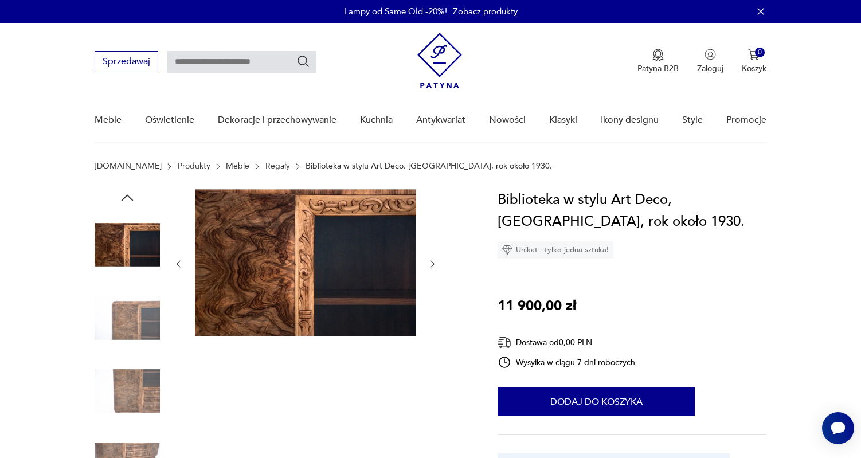
click at [433, 260] on icon "button" at bounding box center [432, 264] width 10 height 10
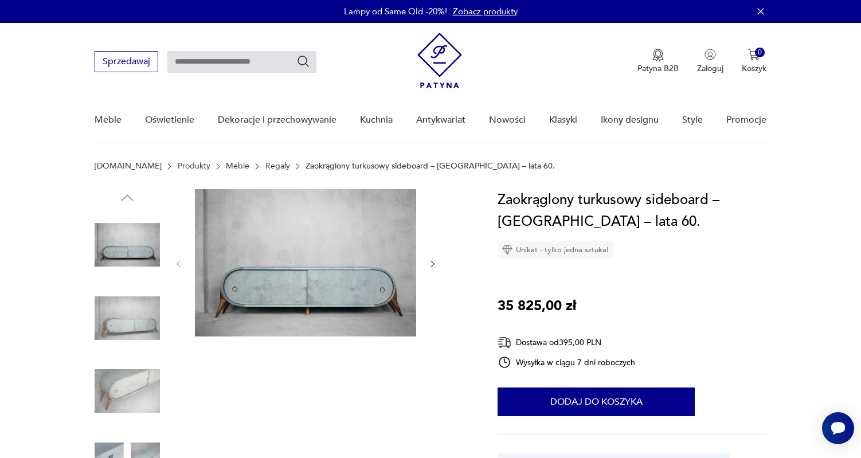
click at [430, 264] on icon "button" at bounding box center [432, 264] width 10 height 10
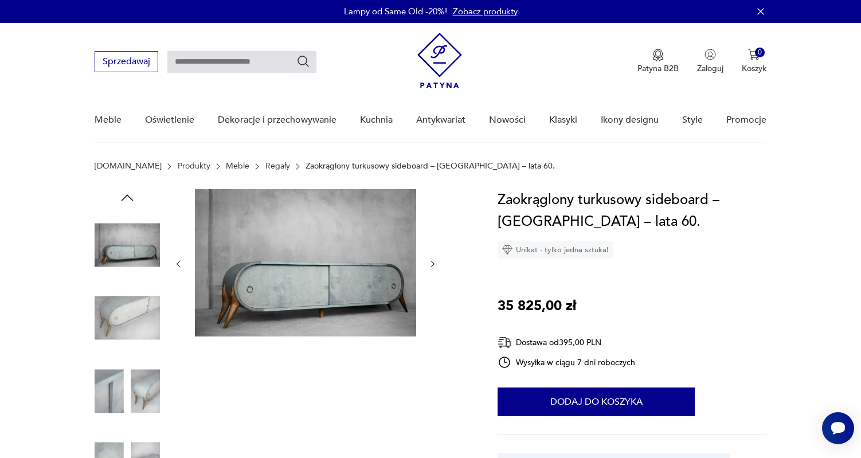
click at [430, 262] on icon "button" at bounding box center [432, 264] width 10 height 10
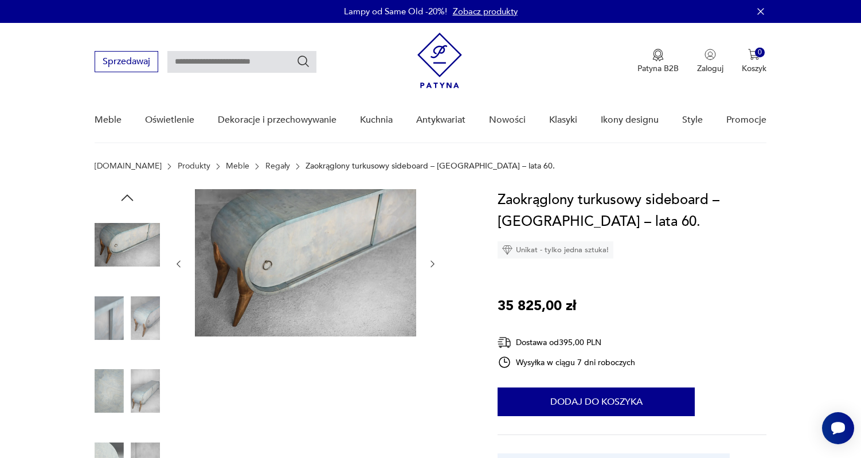
click at [430, 262] on icon "button" at bounding box center [432, 264] width 10 height 10
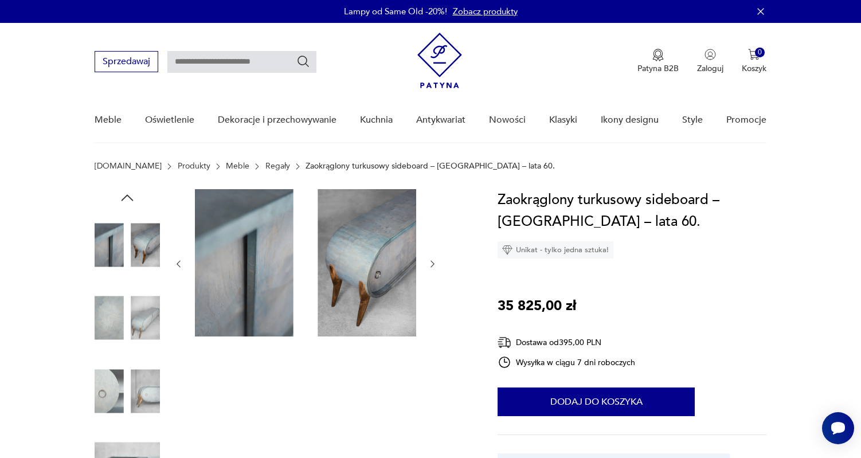
click at [430, 262] on icon "button" at bounding box center [432, 264] width 10 height 10
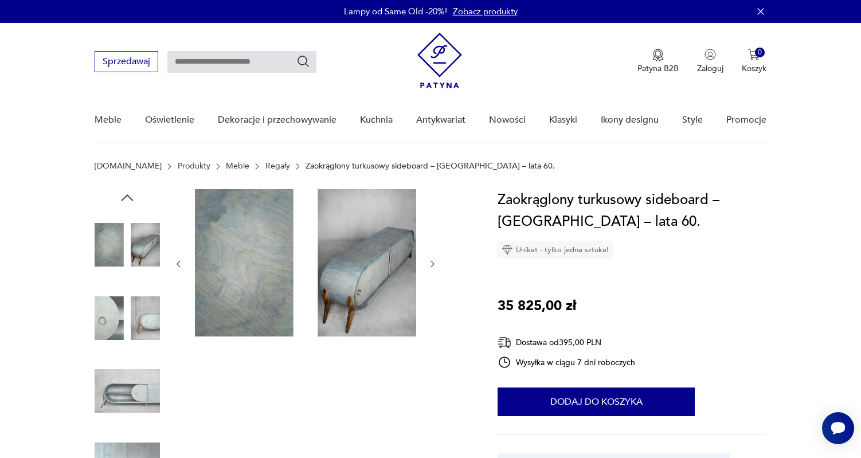
click at [430, 262] on icon "button" at bounding box center [432, 264] width 10 height 10
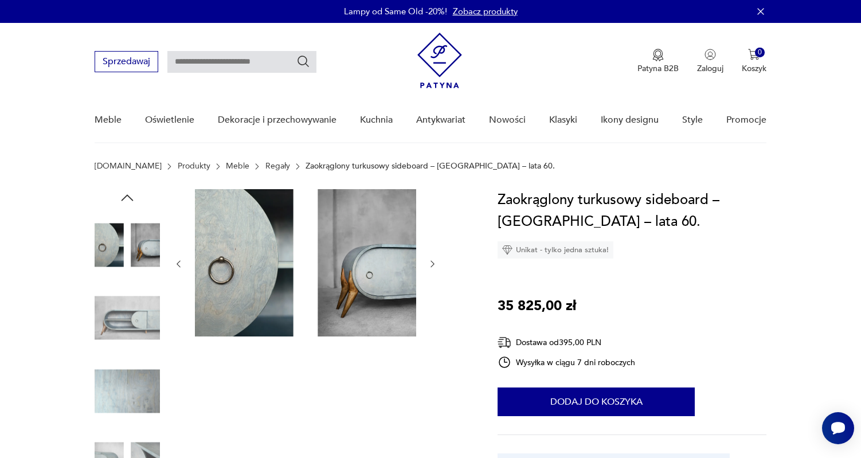
click at [430, 262] on icon "button" at bounding box center [432, 264] width 10 height 10
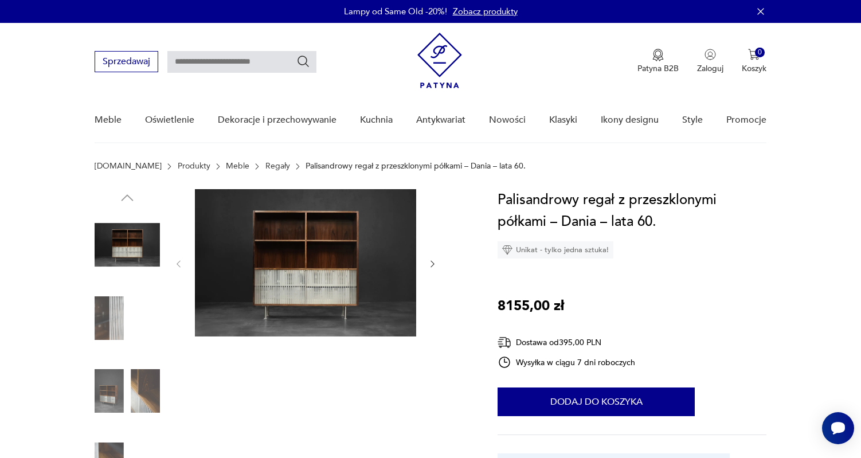
click at [434, 262] on icon "button" at bounding box center [432, 264] width 10 height 10
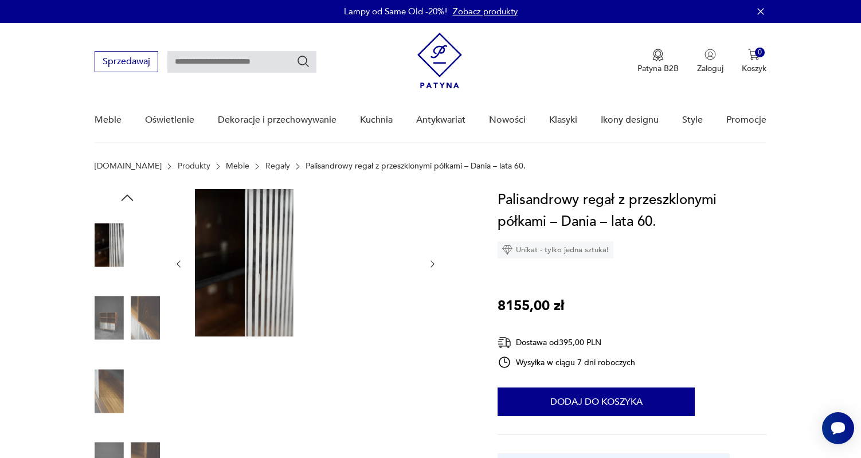
click at [433, 263] on icon "button" at bounding box center [432, 264] width 3 height 7
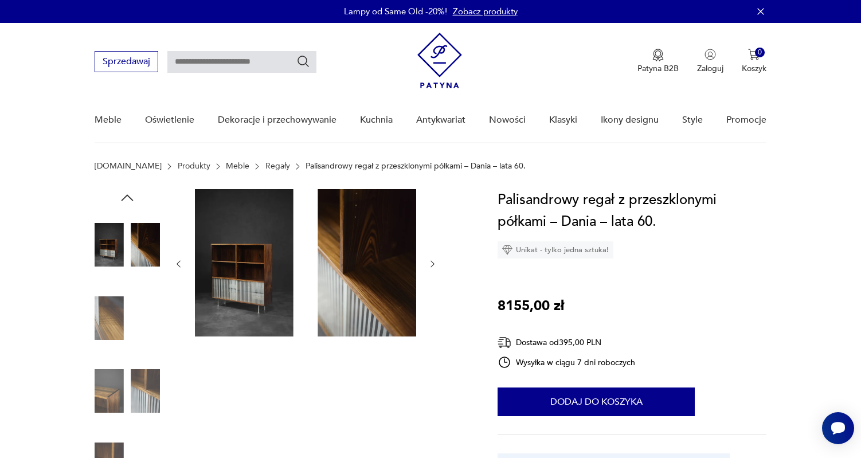
click at [433, 261] on icon "button" at bounding box center [432, 264] width 10 height 10
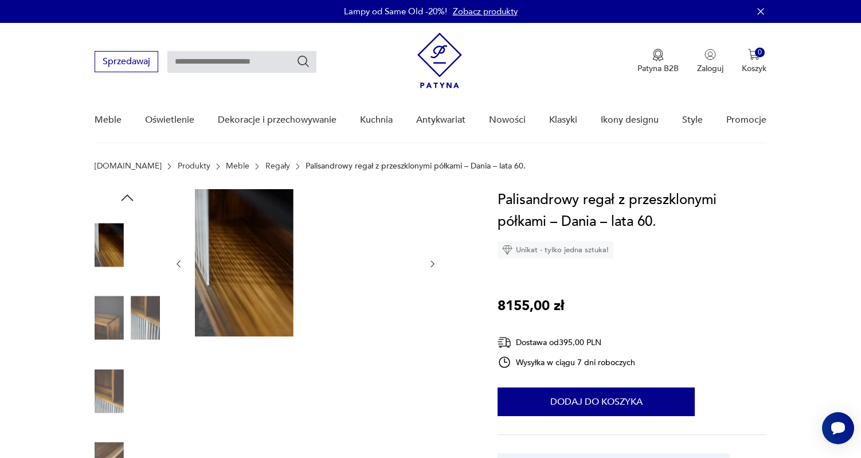
click at [433, 261] on icon "button" at bounding box center [432, 264] width 10 height 10
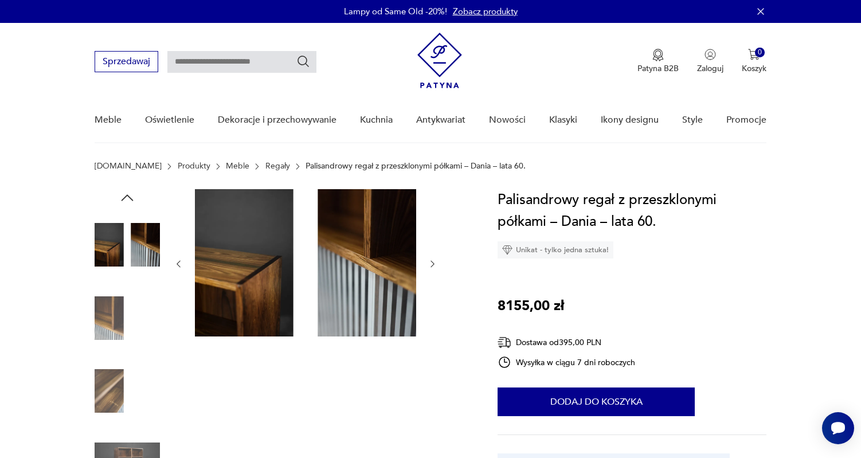
click at [434, 261] on icon "button" at bounding box center [432, 264] width 10 height 10
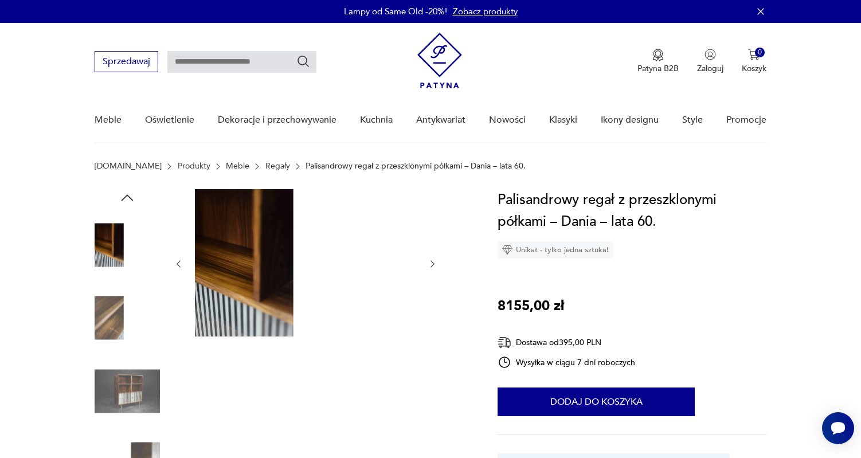
click at [434, 261] on icon "button" at bounding box center [432, 264] width 10 height 10
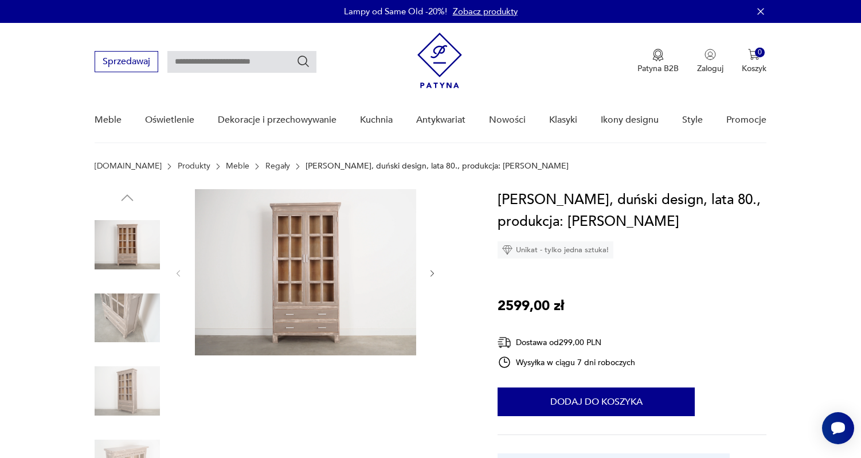
click at [433, 274] on icon "button" at bounding box center [432, 274] width 10 height 10
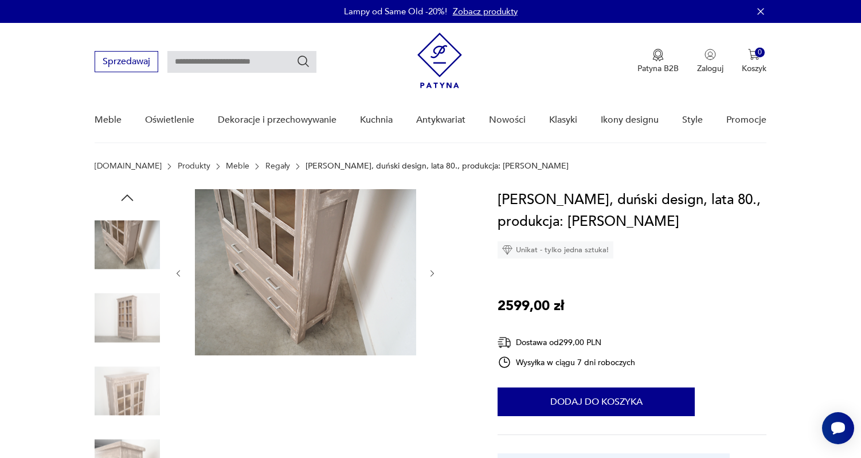
click at [432, 273] on icon "button" at bounding box center [432, 274] width 10 height 10
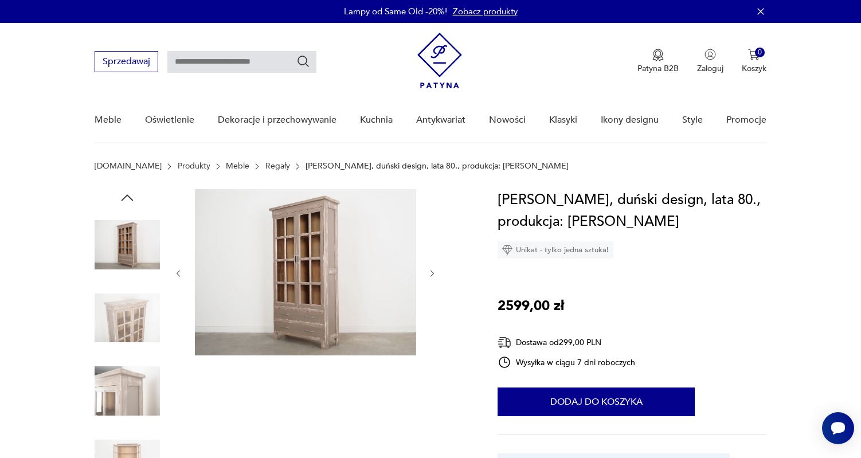
click at [432, 273] on icon "button" at bounding box center [432, 274] width 10 height 10
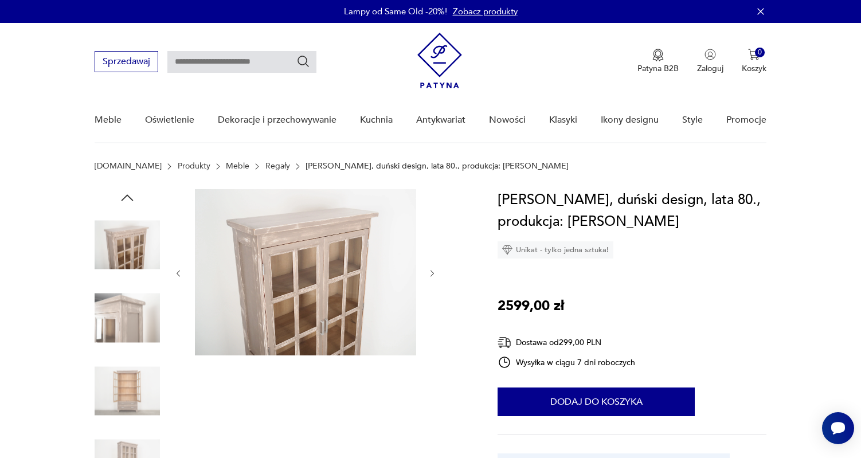
click at [432, 272] on icon "button" at bounding box center [432, 274] width 10 height 10
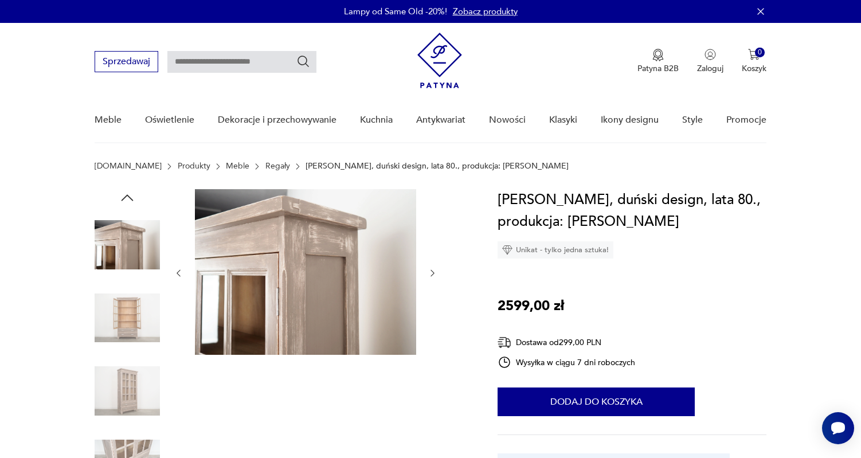
click at [432, 272] on icon "button" at bounding box center [432, 273] width 10 height 10
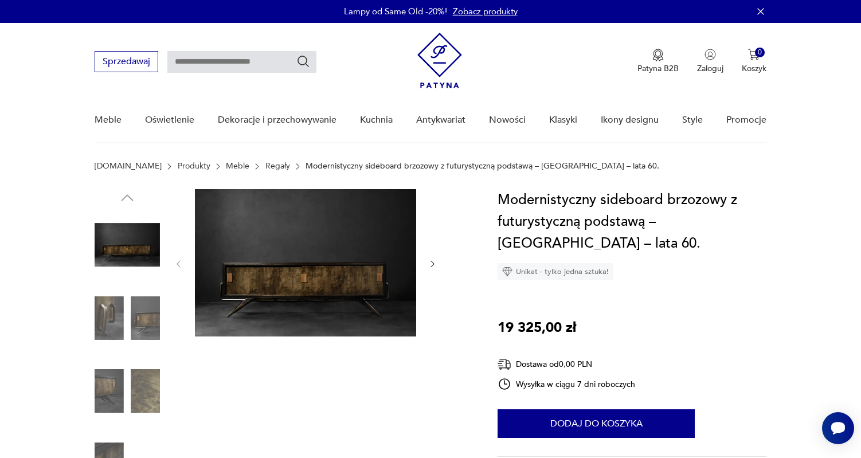
click at [156, 312] on img at bounding box center [127, 317] width 65 height 65
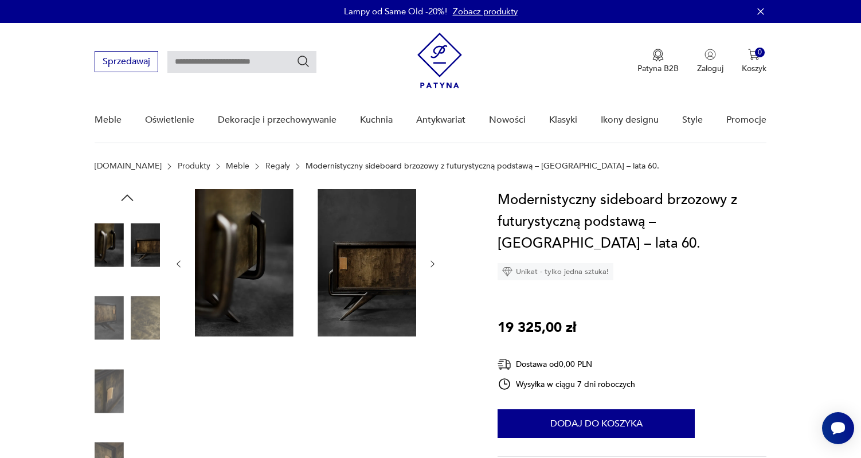
click at [148, 314] on img at bounding box center [127, 317] width 65 height 65
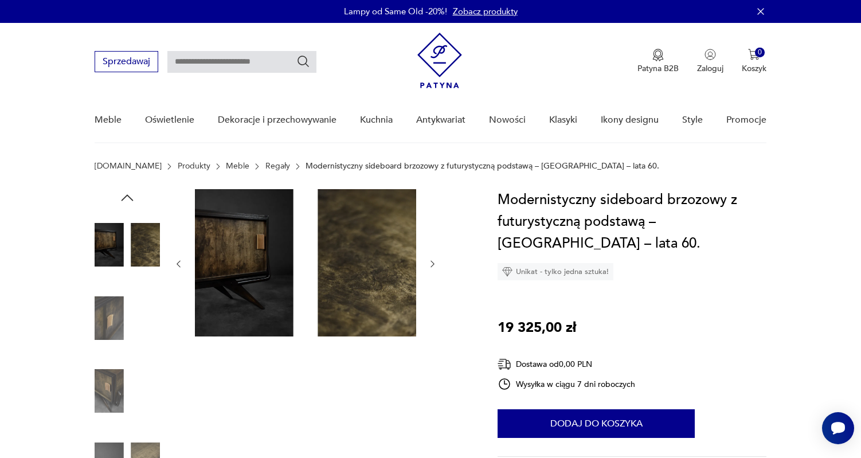
click at [114, 320] on img at bounding box center [127, 317] width 65 height 65
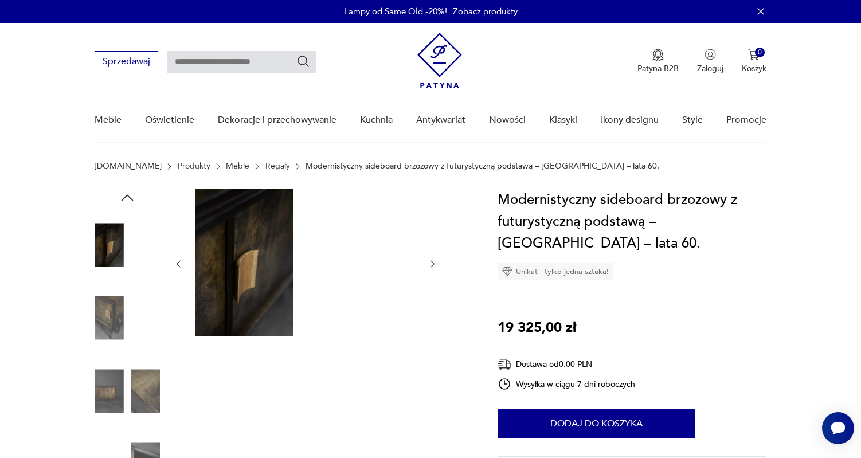
click at [108, 328] on img at bounding box center [127, 317] width 65 height 65
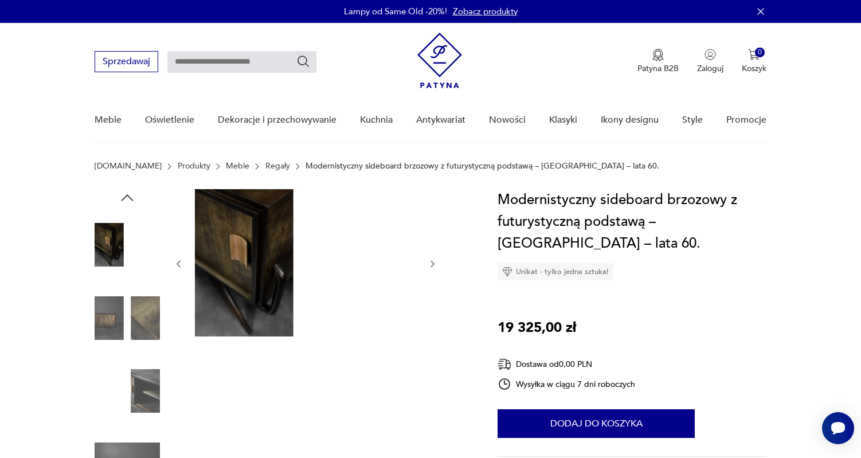
click at [108, 329] on img at bounding box center [127, 317] width 65 height 65
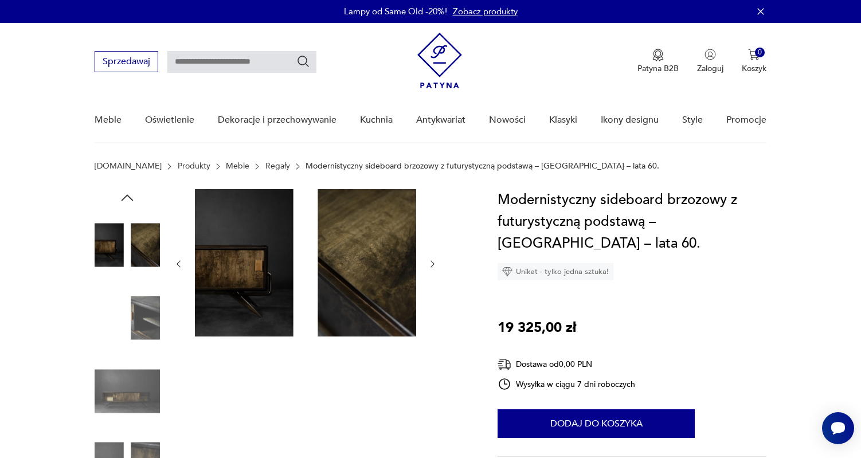
click at [144, 312] on img at bounding box center [127, 317] width 65 height 65
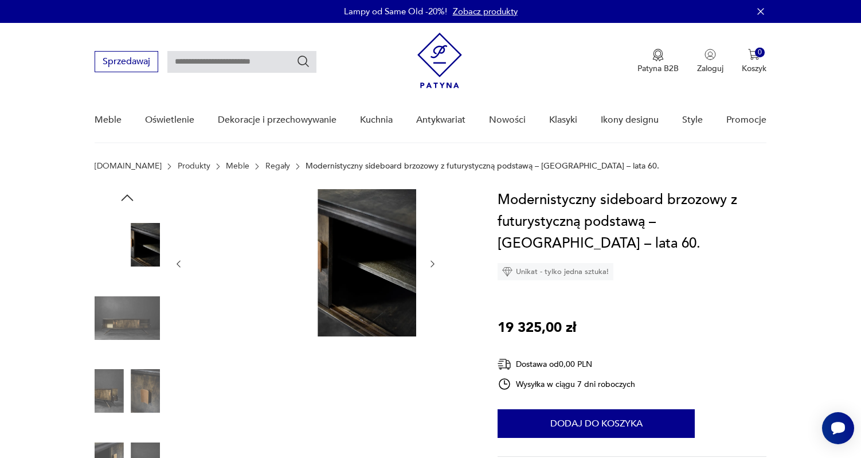
click at [137, 313] on img at bounding box center [127, 317] width 65 height 65
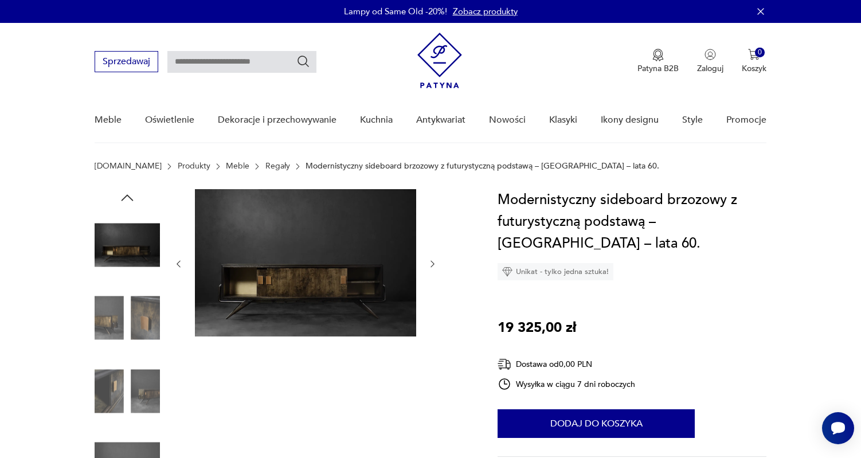
click at [313, 281] on img at bounding box center [305, 262] width 221 height 147
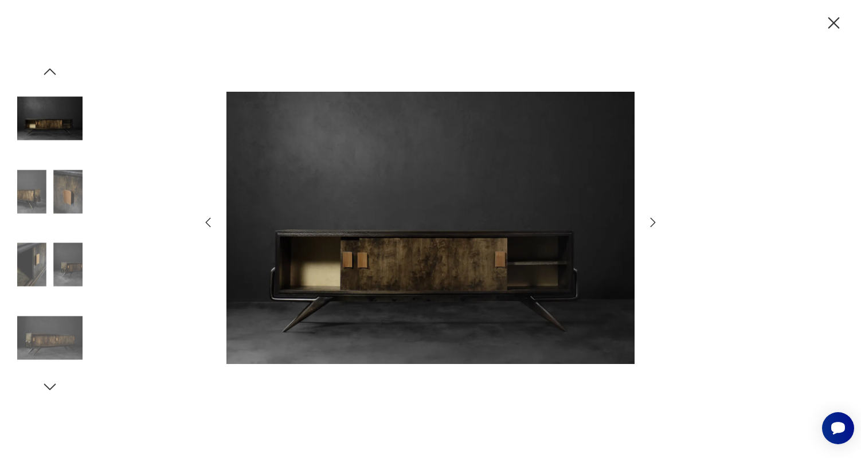
click at [179, 262] on div at bounding box center [430, 229] width 861 height 458
click at [835, 22] on icon "button" at bounding box center [833, 22] width 11 height 11
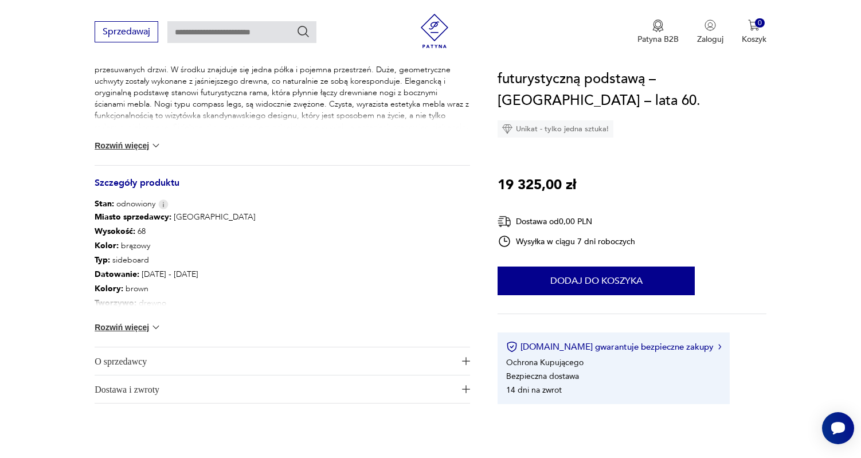
scroll to position [524, 0]
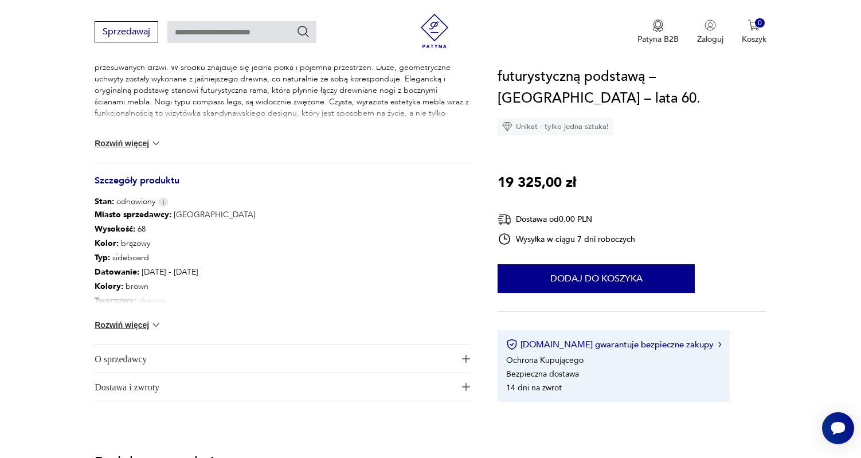
click at [154, 324] on img at bounding box center [155, 324] width 11 height 11
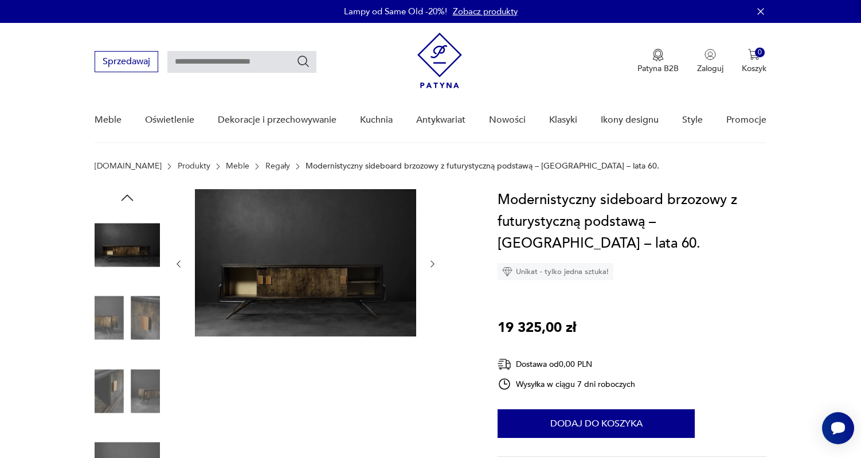
scroll to position [0, 0]
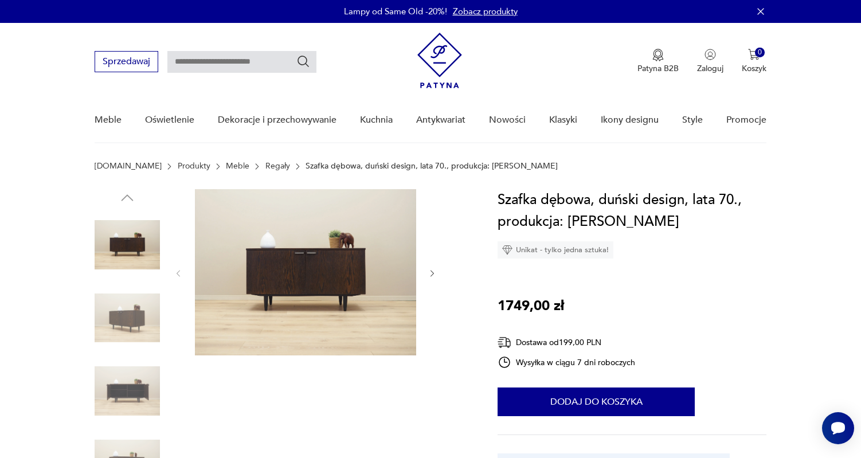
click at [433, 276] on icon "button" at bounding box center [432, 274] width 10 height 10
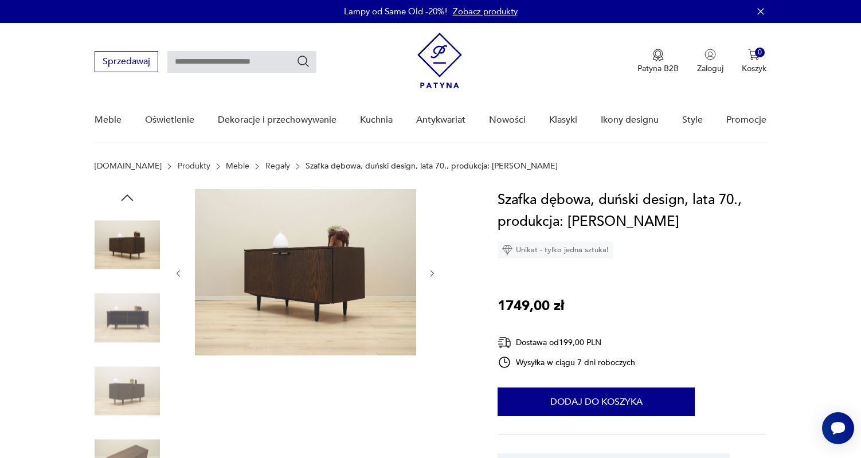
click at [433, 276] on icon "button" at bounding box center [432, 274] width 10 height 10
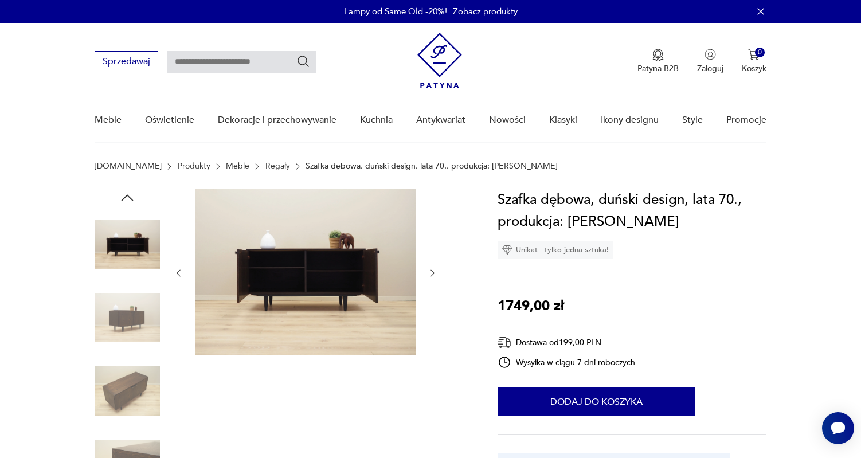
click at [433, 276] on icon "button" at bounding box center [432, 273] width 10 height 10
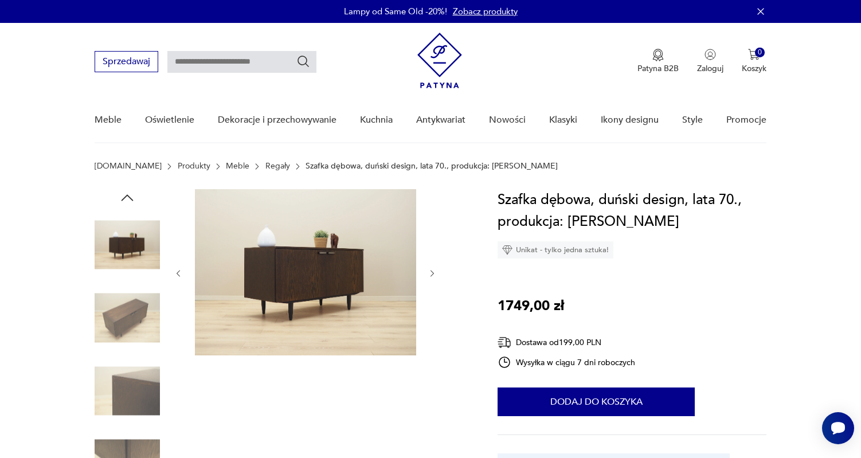
click at [433, 276] on icon "button" at bounding box center [432, 274] width 10 height 10
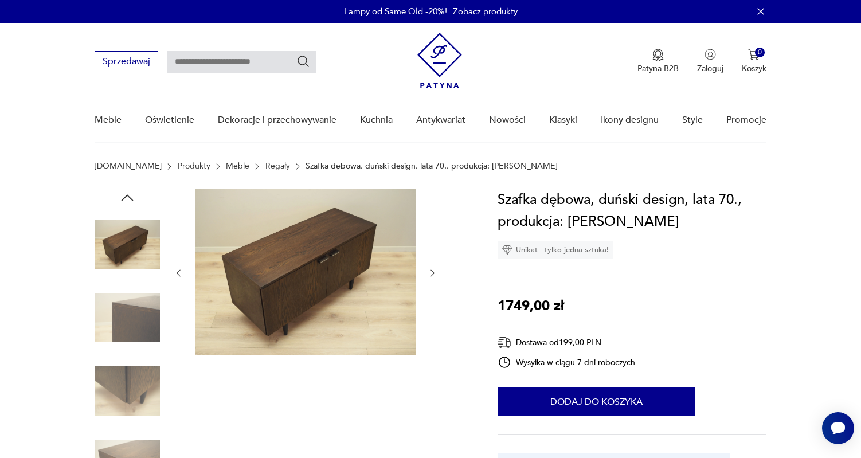
click at [433, 275] on icon "button" at bounding box center [432, 273] width 10 height 10
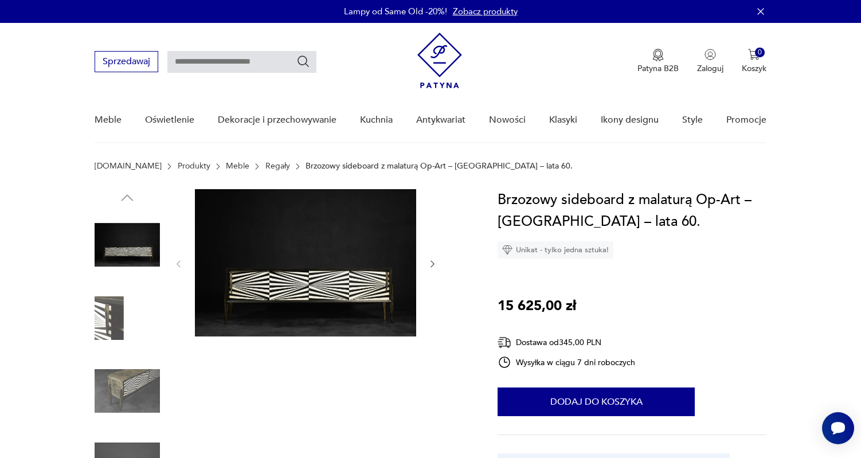
click at [432, 265] on icon "button" at bounding box center [432, 264] width 10 height 10
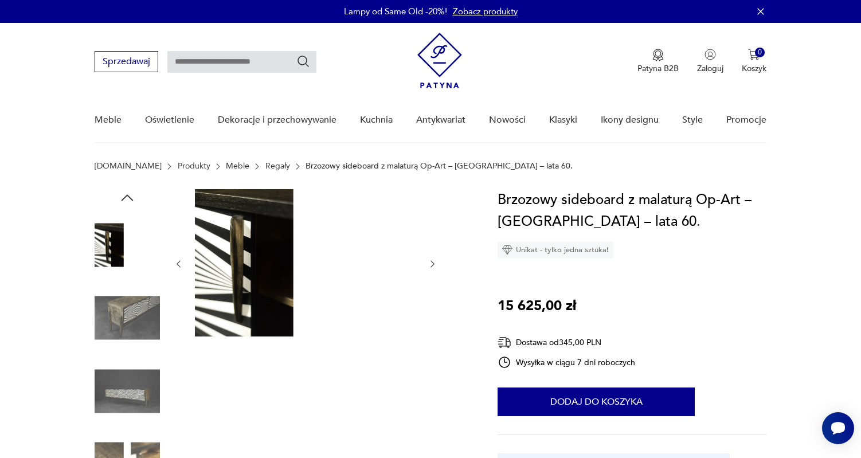
click at [432, 265] on icon "button" at bounding box center [432, 264] width 10 height 10
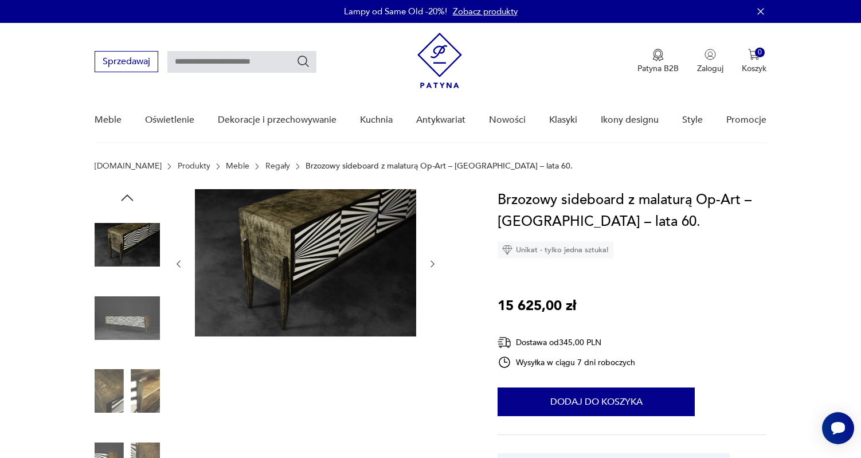
click at [432, 265] on icon "button" at bounding box center [432, 264] width 10 height 10
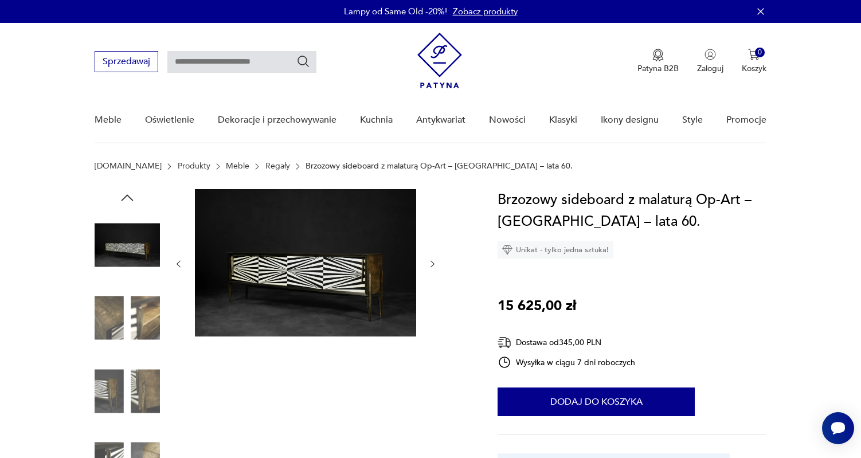
click at [432, 265] on icon "button" at bounding box center [432, 264] width 10 height 10
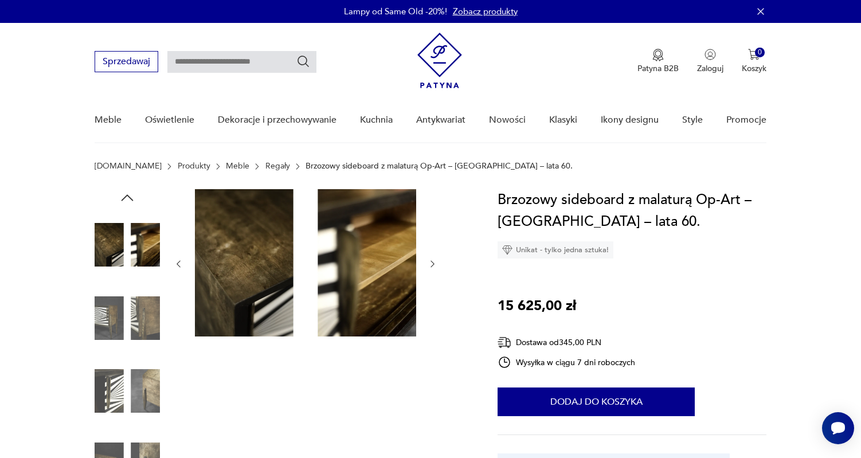
click at [432, 265] on icon "button" at bounding box center [432, 264] width 10 height 10
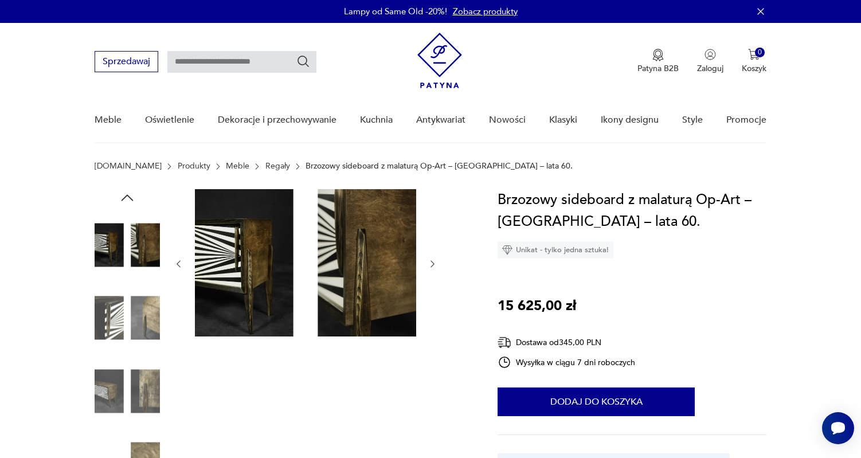
click at [432, 265] on icon "button" at bounding box center [432, 264] width 10 height 10
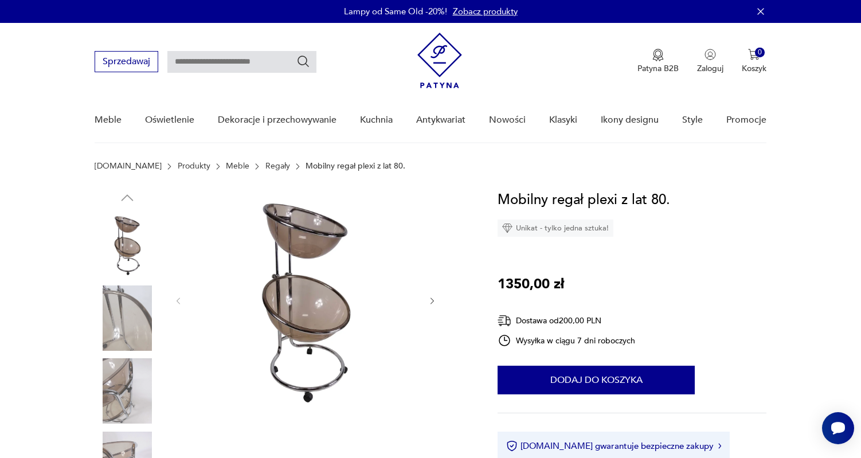
click at [427, 301] on icon "button" at bounding box center [432, 301] width 10 height 10
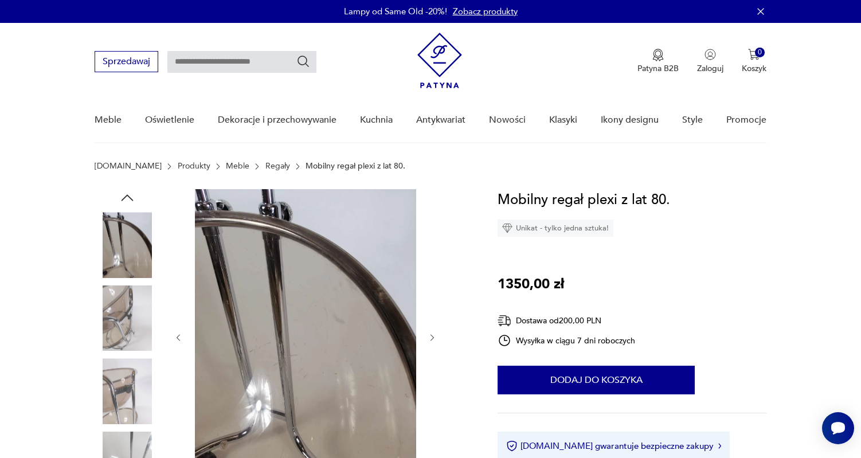
click at [428, 301] on div at bounding box center [306, 337] width 264 height 297
click at [433, 337] on icon "button" at bounding box center [432, 338] width 10 height 10
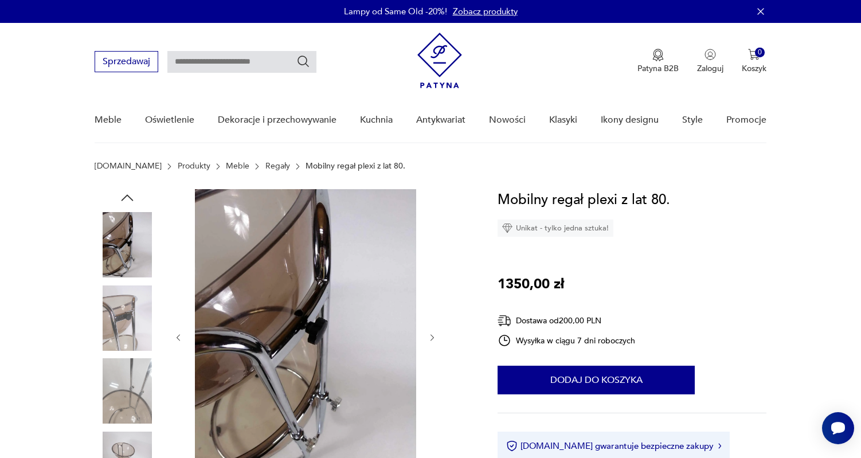
click at [433, 337] on icon "button" at bounding box center [432, 338] width 10 height 10
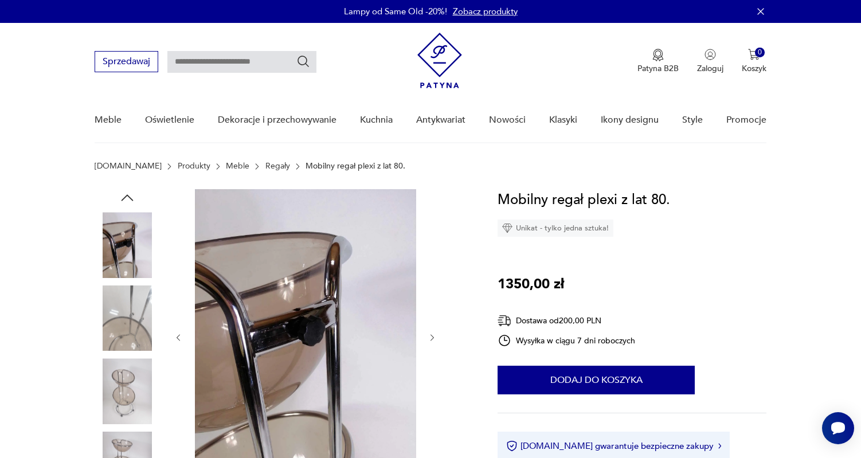
click at [433, 337] on icon "button" at bounding box center [432, 338] width 10 height 10
